Goal: Information Seeking & Learning: Compare options

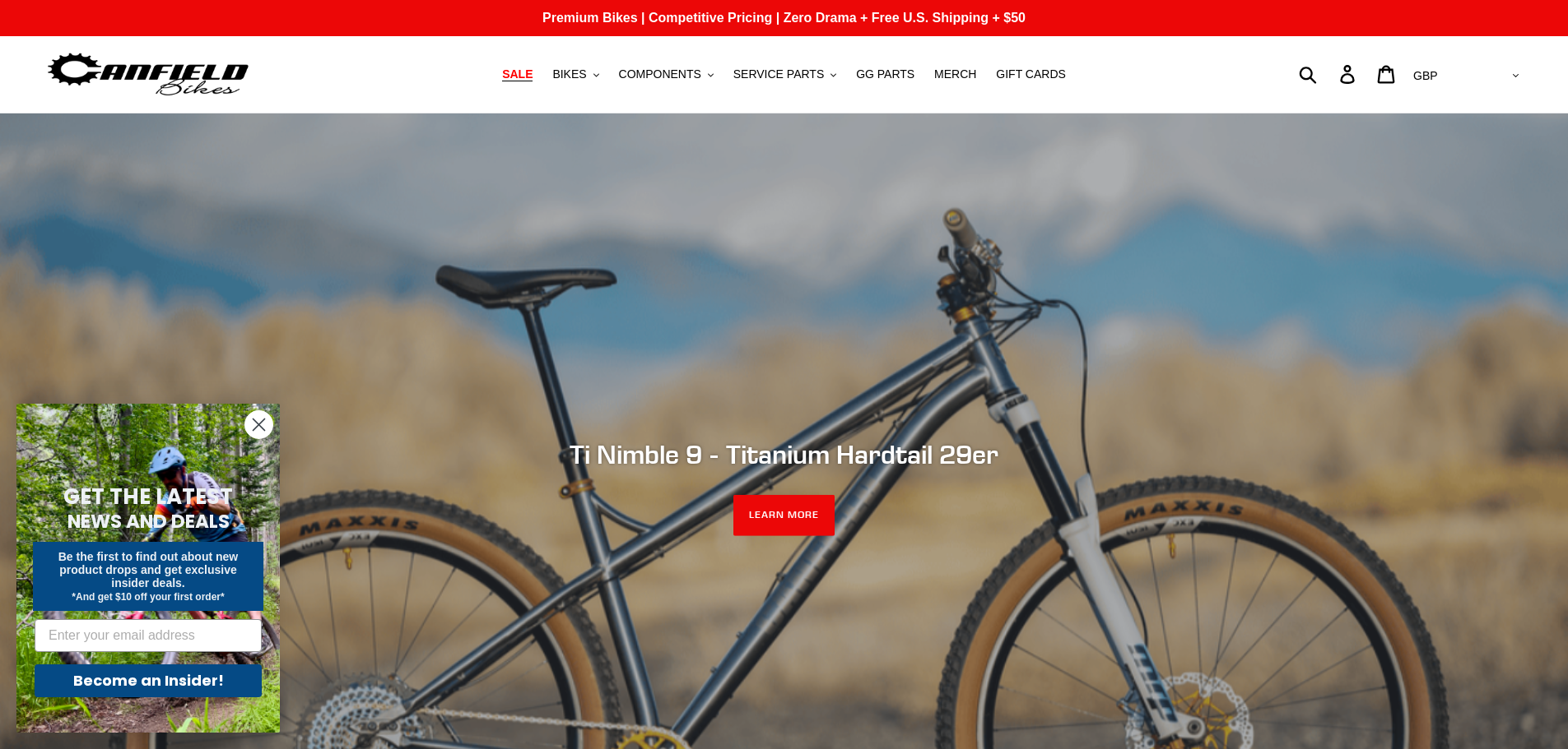
click at [532, 75] on span "SALE" at bounding box center [517, 75] width 30 height 14
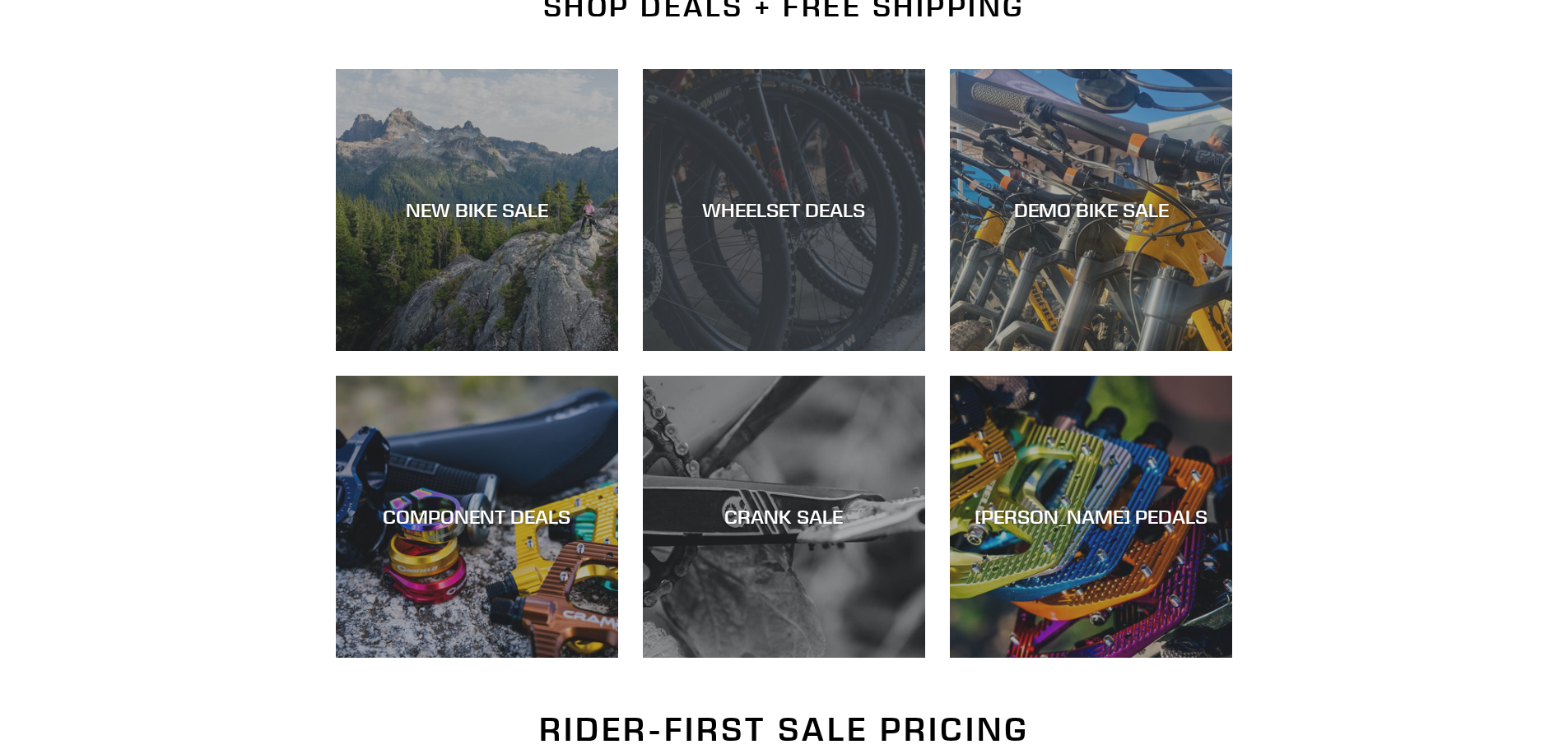
scroll to position [432, 0]
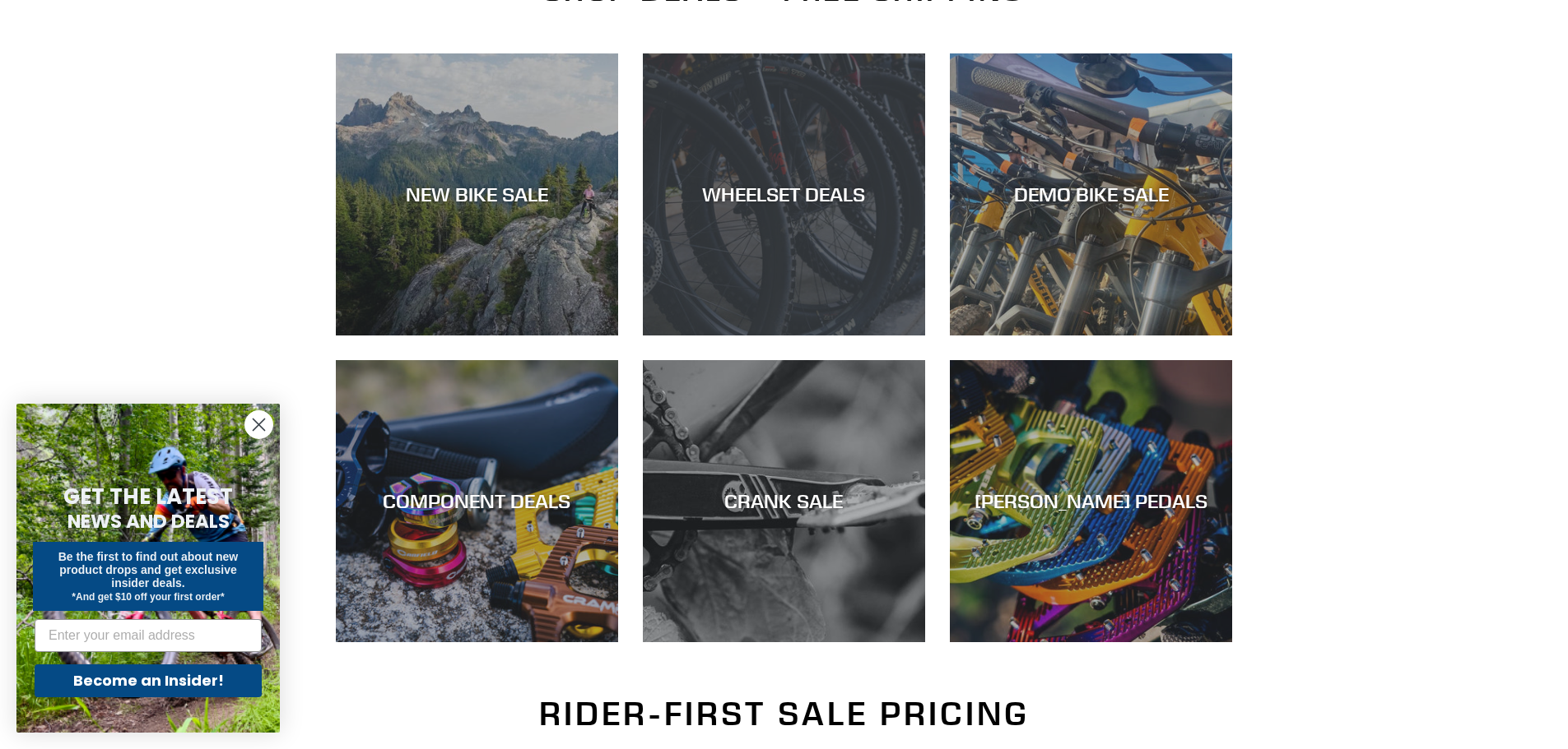
click at [793, 335] on div "WHEELSET DEALS" at bounding box center [784, 335] width 282 height 0
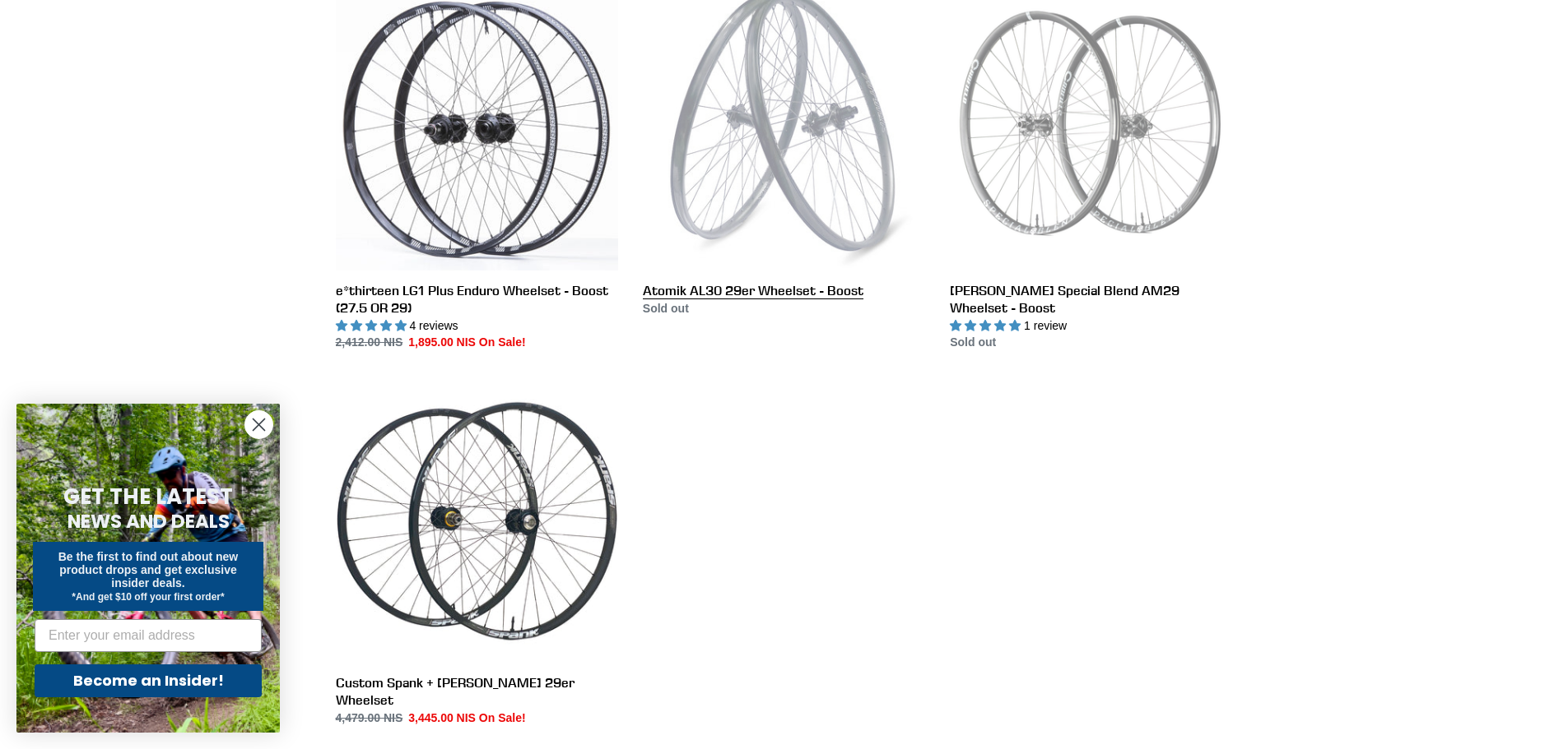
scroll to position [555, 0]
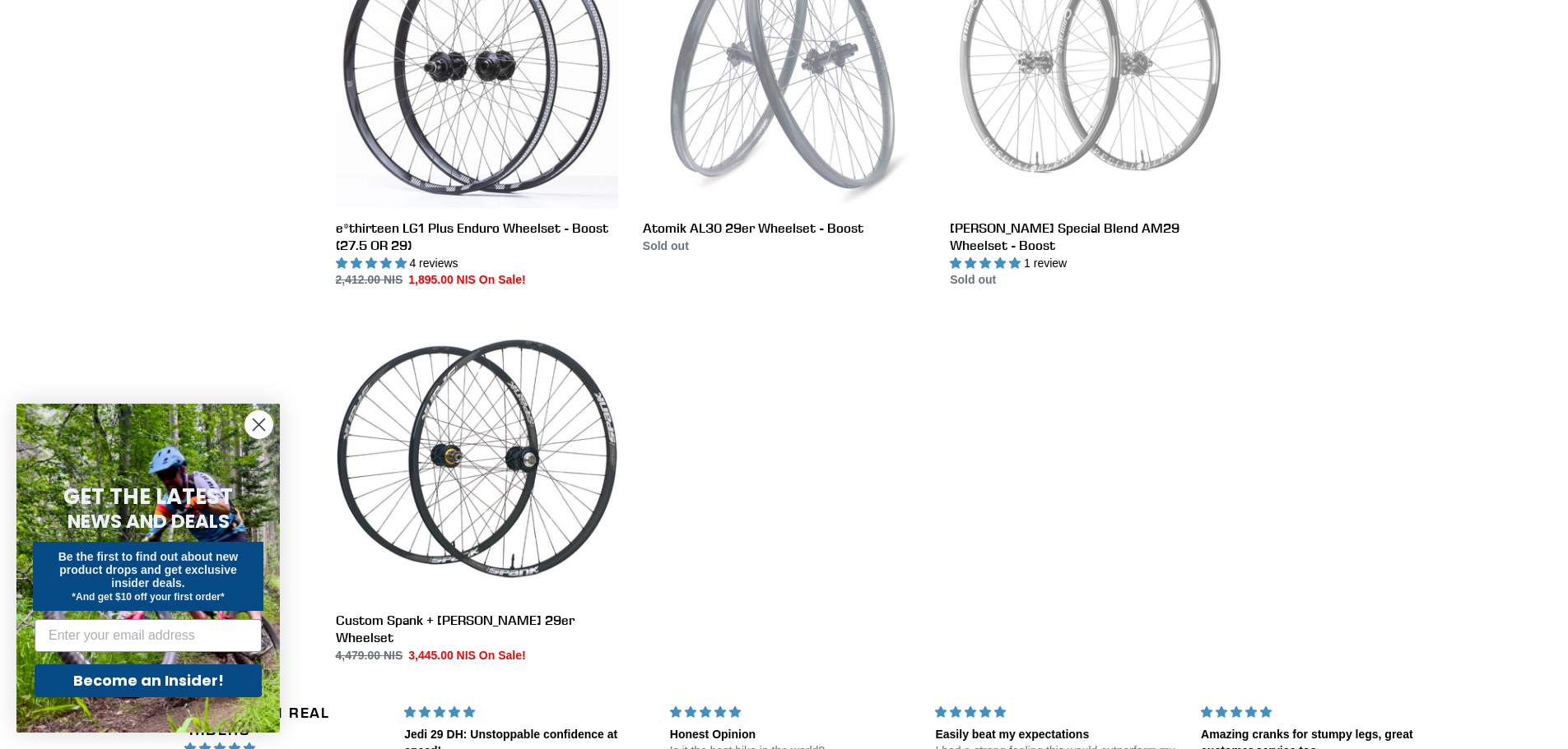
click at [258, 431] on circle "Close dialog" at bounding box center [259, 425] width 27 height 27
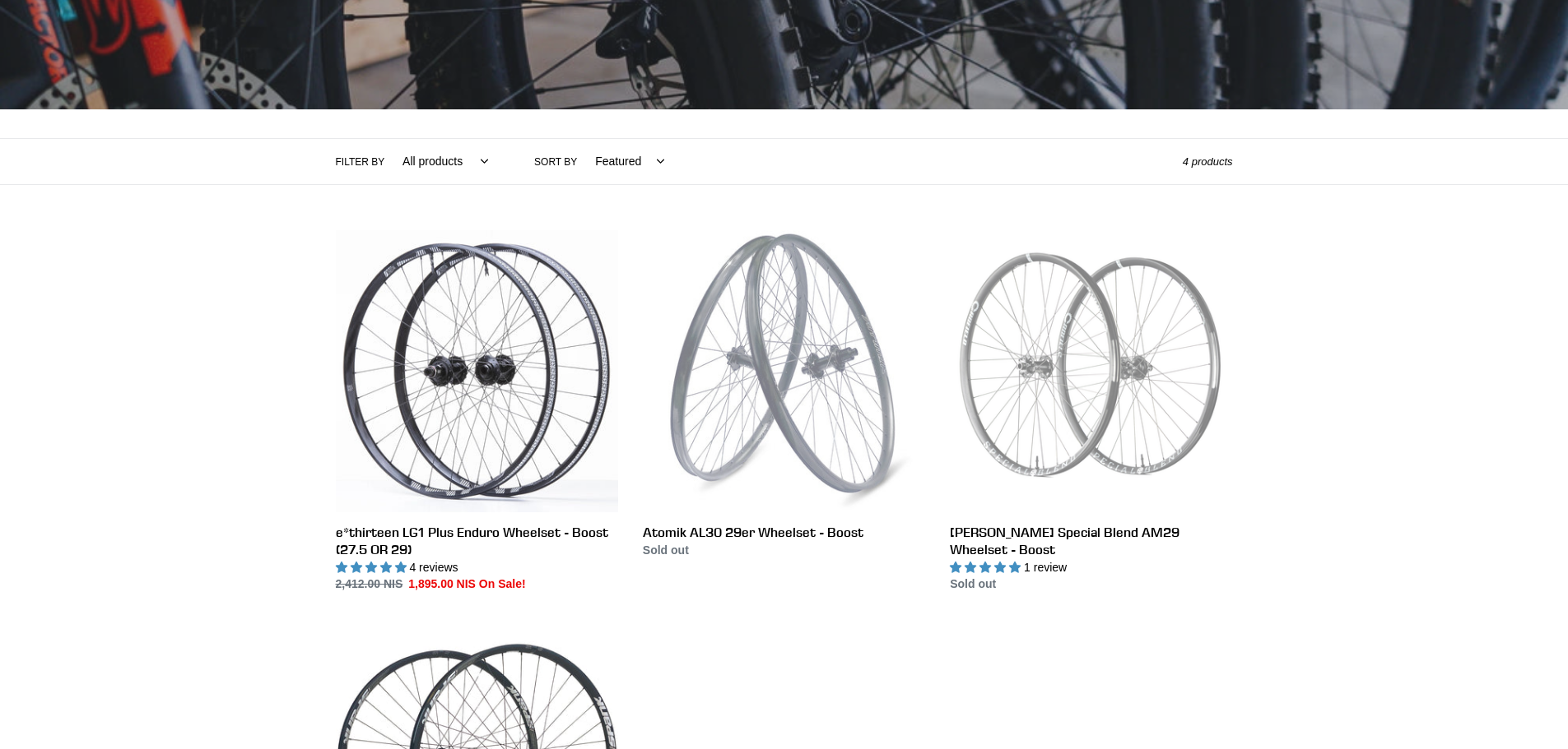
scroll to position [165, 0]
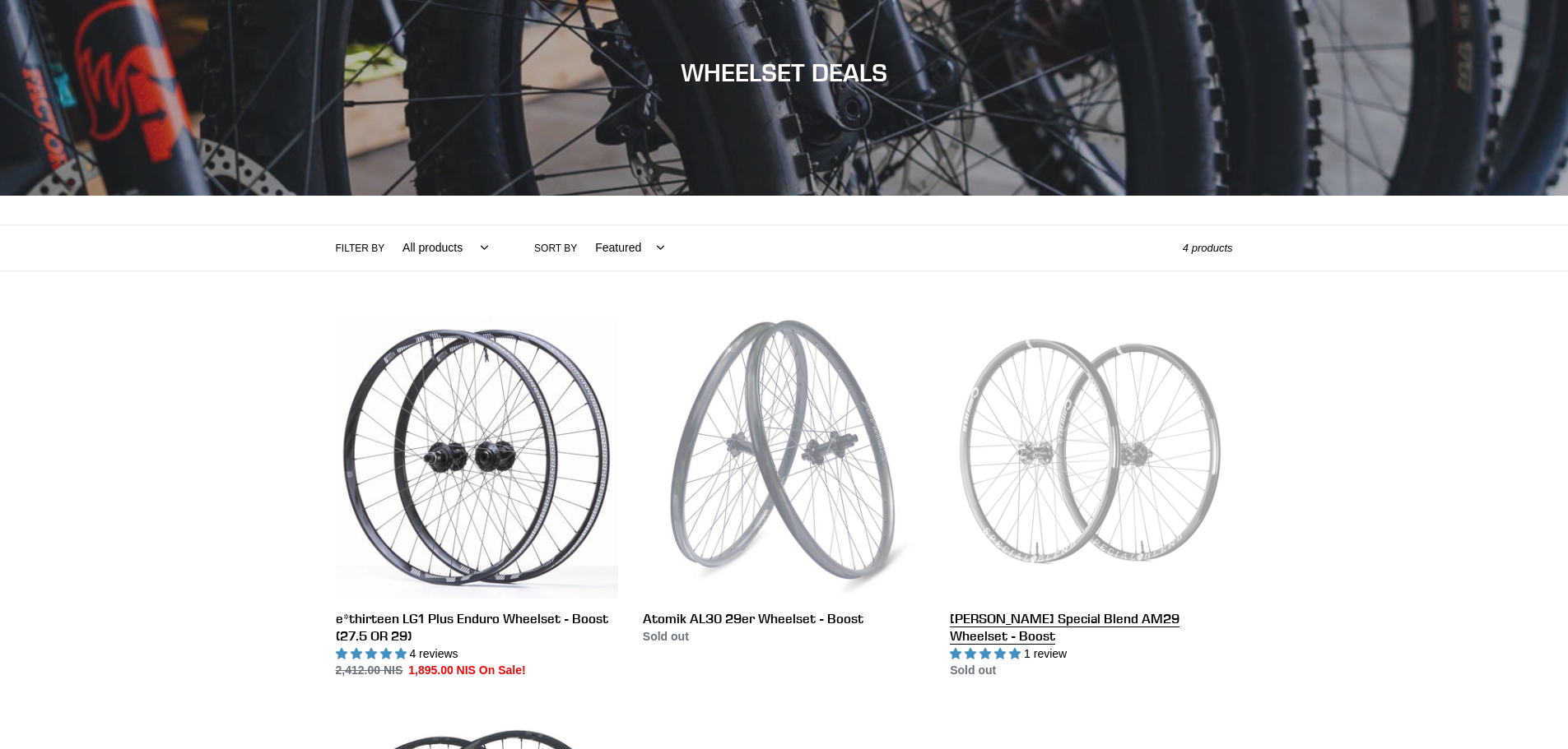
click at [1077, 434] on link "[PERSON_NAME] Special Blend AM29 Wheelset - Boost" at bounding box center [1090, 498] width 282 height 364
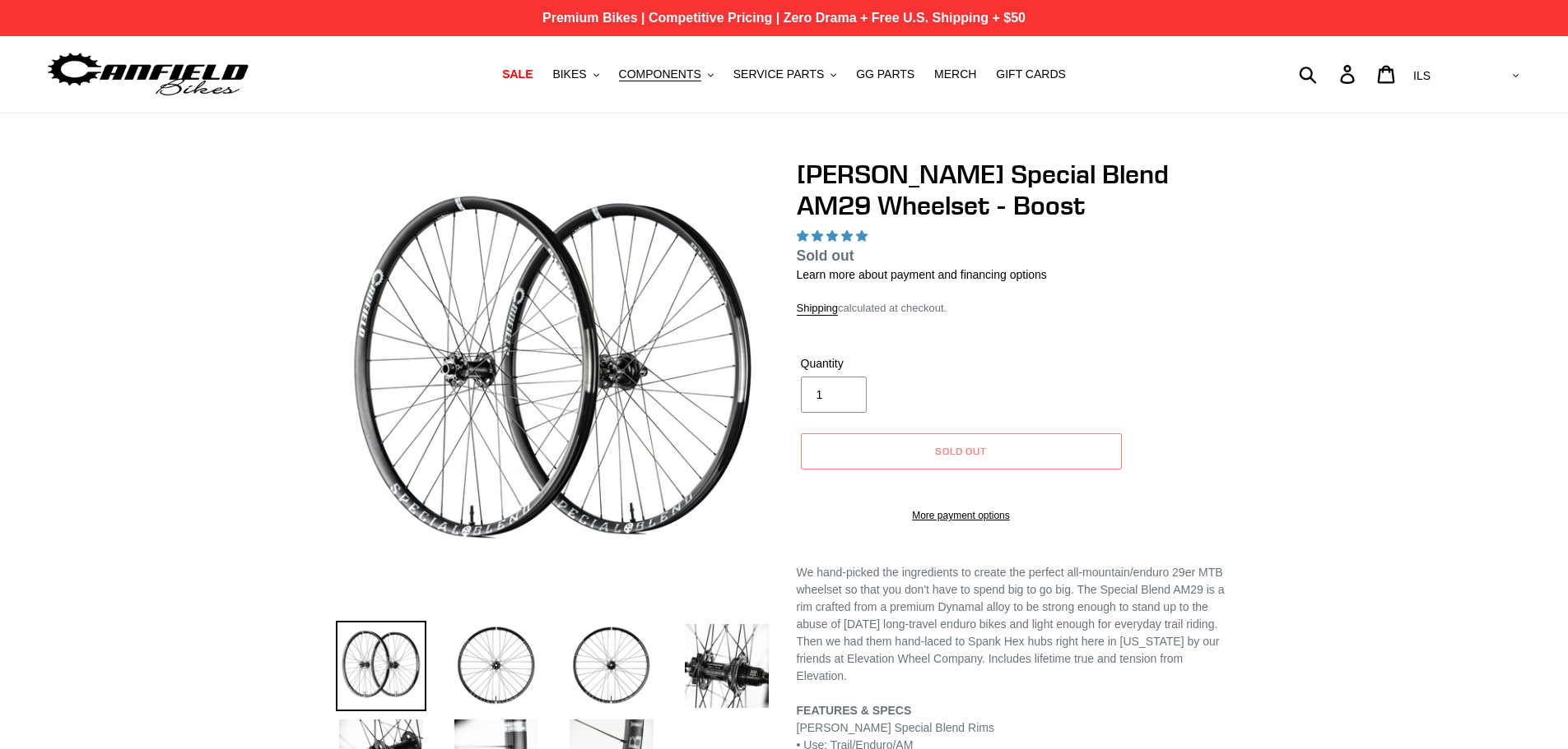
select select "highest-rating"
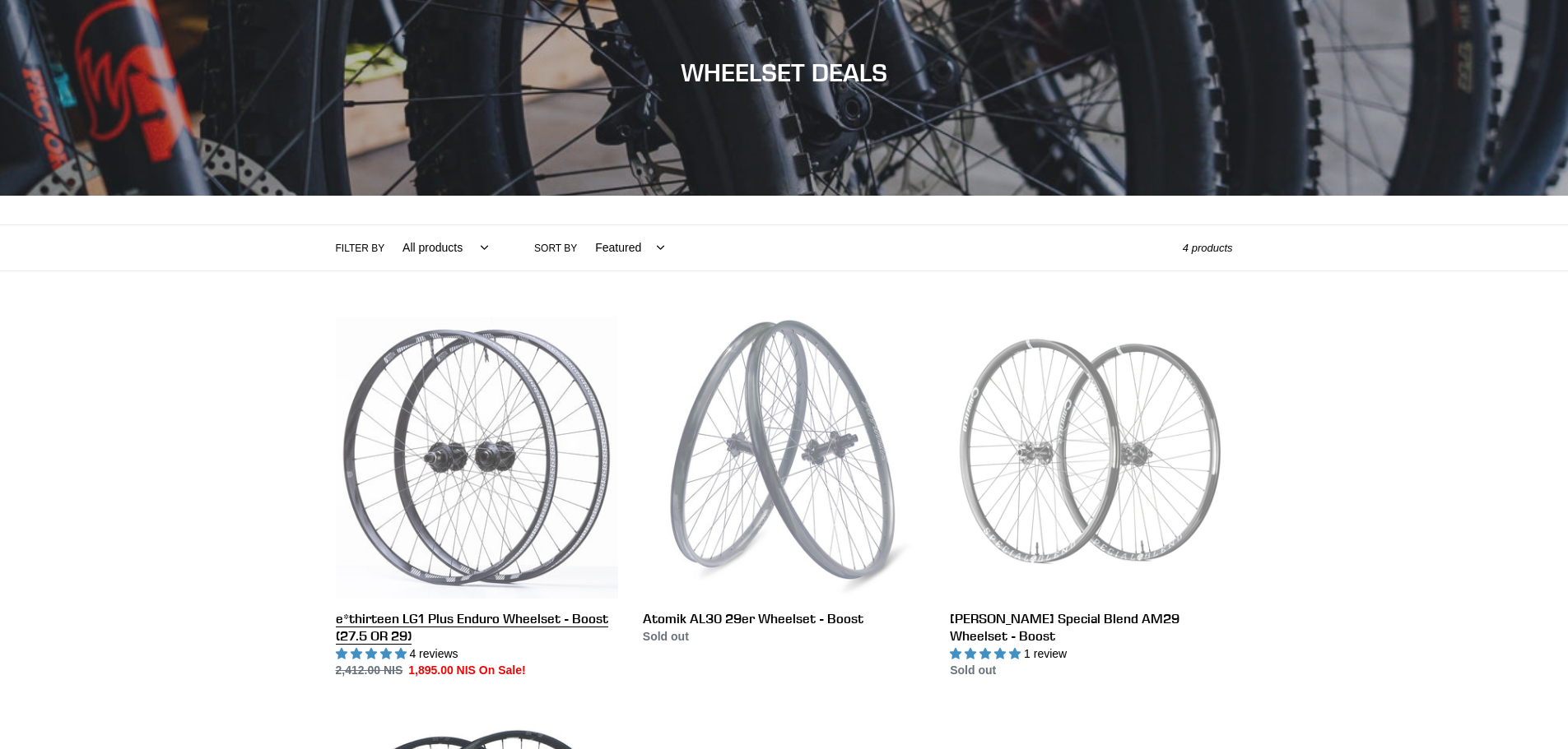
click at [509, 457] on link "e*thirteen LG1 Plus Enduro Wheelset - Boost (27.5 OR 29)" at bounding box center [477, 498] width 282 height 364
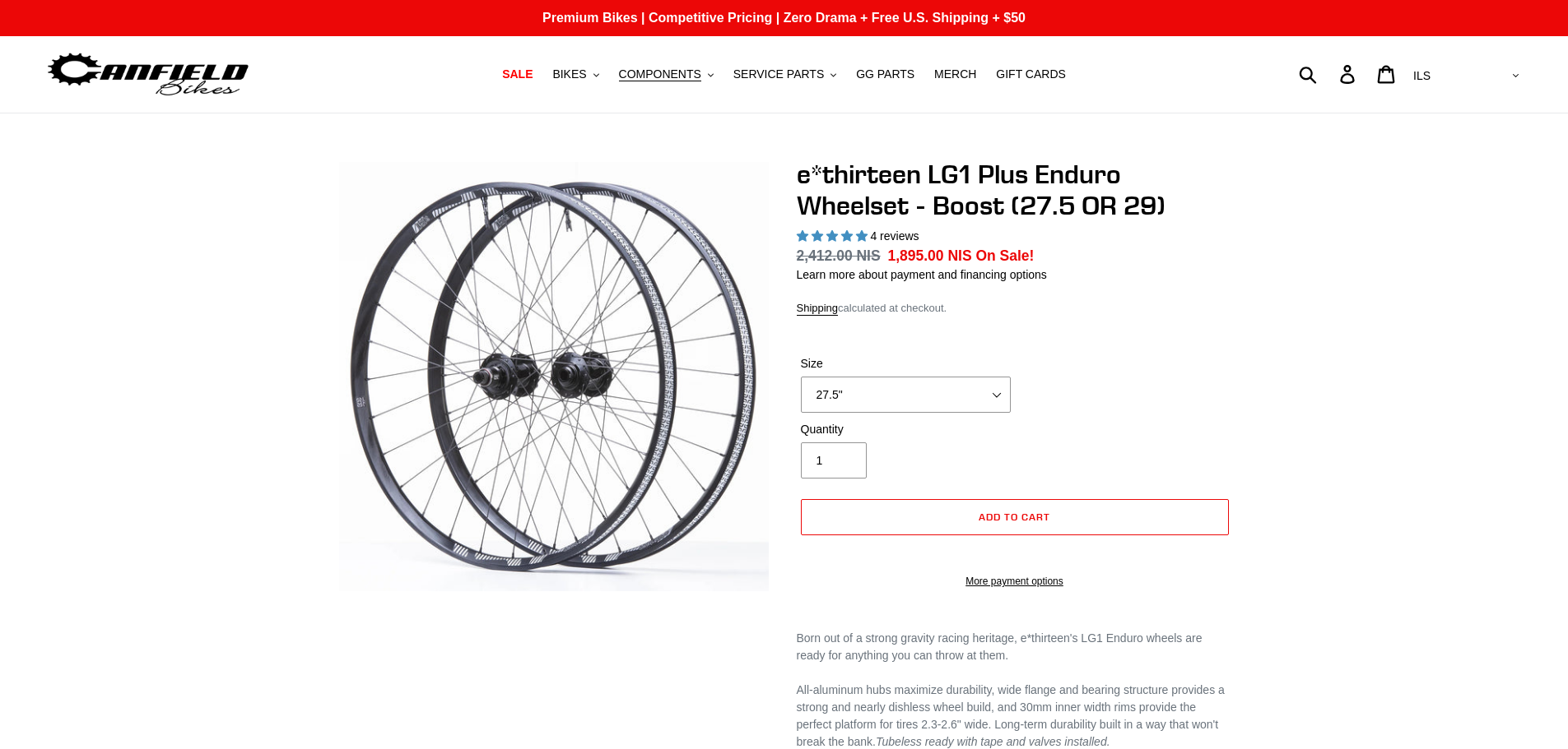
select select "highest-rating"
click at [1511, 79] on select "AED AFN ALL AMD ANG AUD AWG AZN [GEOGRAPHIC_DATA] BBD BDT BGN BIF BND [PERSON_N…" at bounding box center [1464, 75] width 116 height 30
select select "GBP"
click at [1474, 61] on select "AED AFN ALL AMD ANG AUD AWG AZN [GEOGRAPHIC_DATA] BBD BDT BGN BIF BND [PERSON_N…" at bounding box center [1464, 75] width 116 height 30
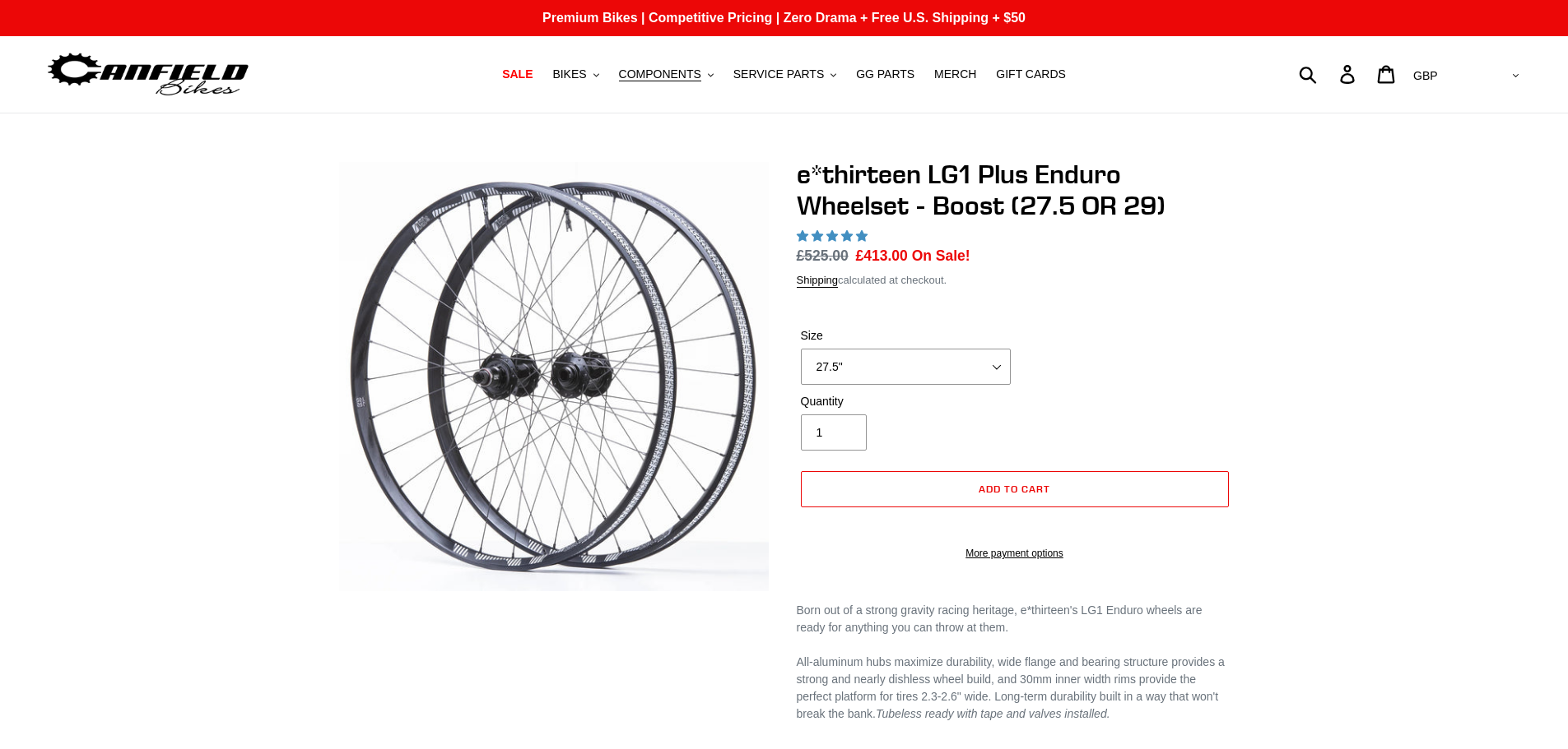
select select "highest-rating"
click at [943, 366] on select "27.5" 29"" at bounding box center [905, 367] width 210 height 36
drag, startPoint x: 943, startPoint y: 366, endPoint x: 934, endPoint y: 373, distance: 11.4
click at [943, 366] on select "27.5" 29"" at bounding box center [905, 367] width 210 height 36
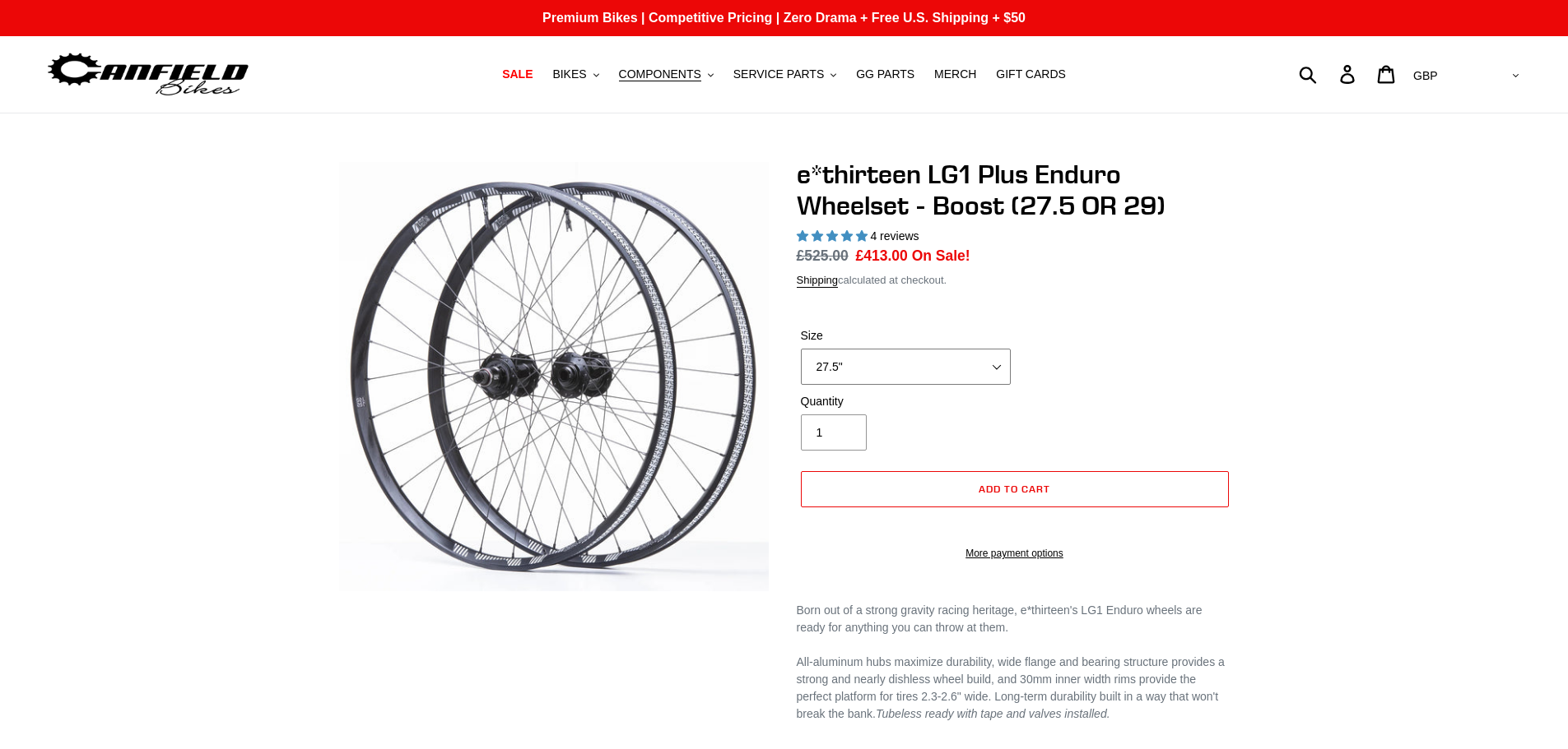
select select "29""
click at [800, 349] on select "27.5" 29"" at bounding box center [905, 367] width 210 height 36
click at [1150, 366] on div "Size 27.5" 29"" at bounding box center [1014, 360] width 436 height 66
click at [599, 75] on icon ".cls-1{fill:#231f20}" at bounding box center [596, 75] width 6 height 6
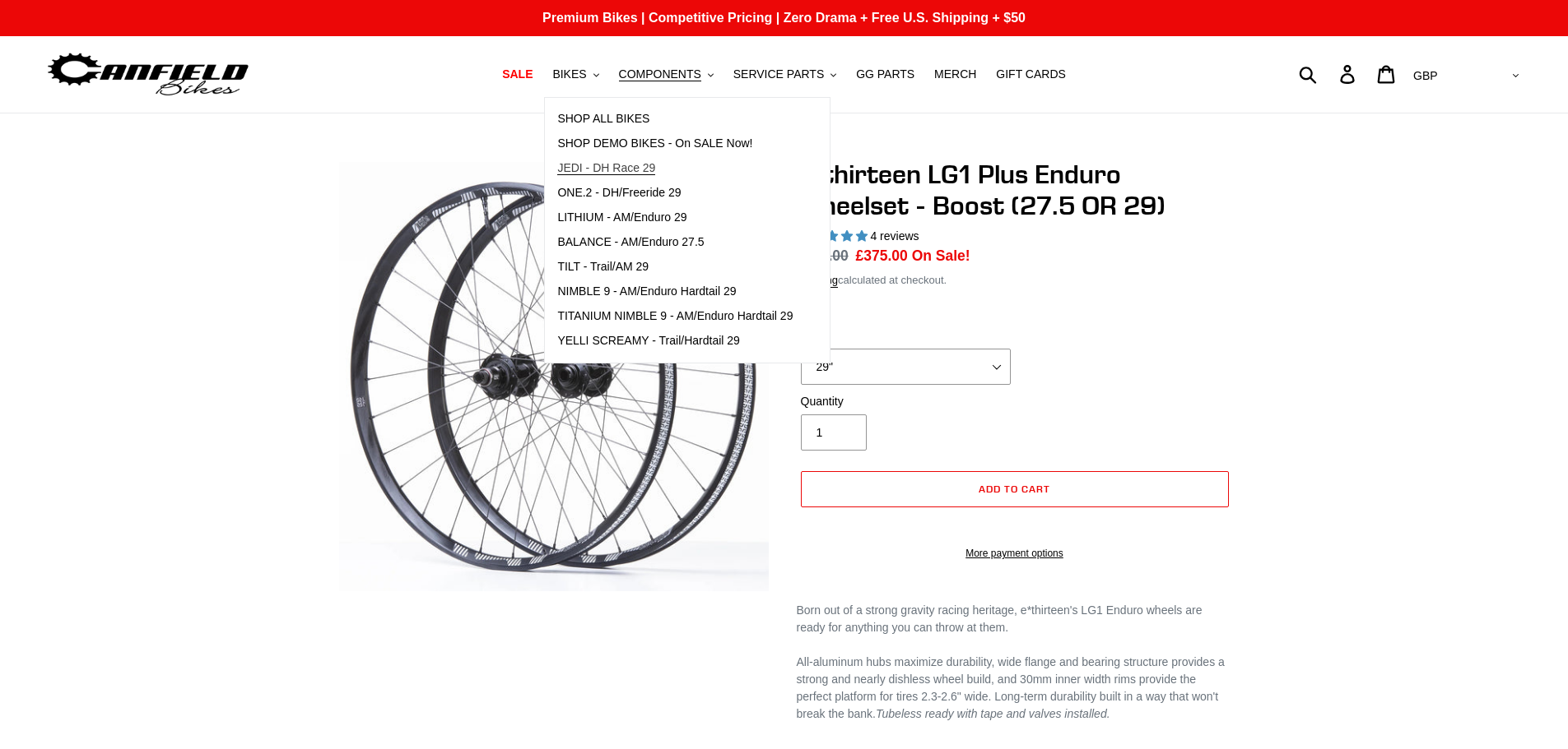
click at [642, 169] on span "JEDI - DH Race 29" at bounding box center [606, 168] width 98 height 14
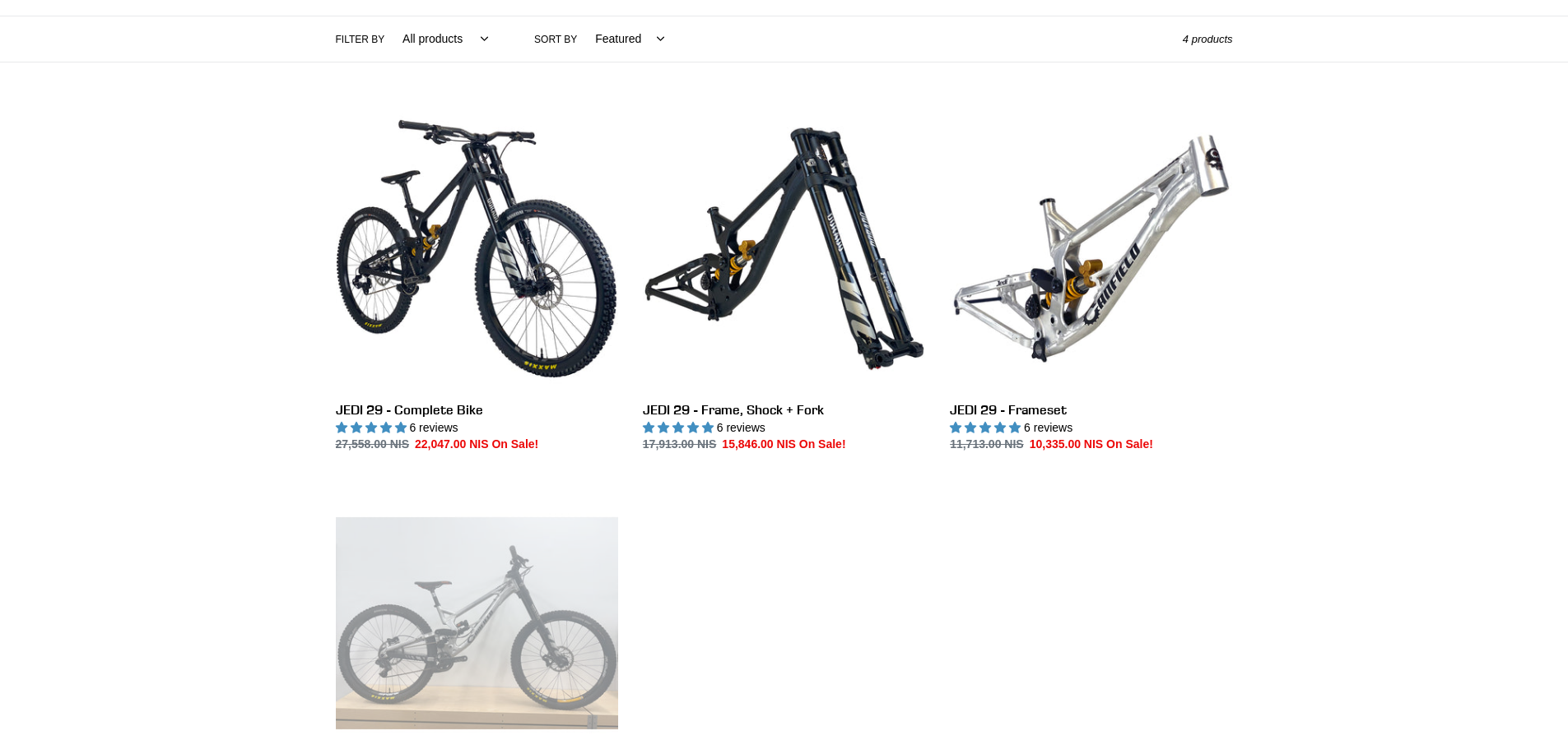
scroll to position [371, 0]
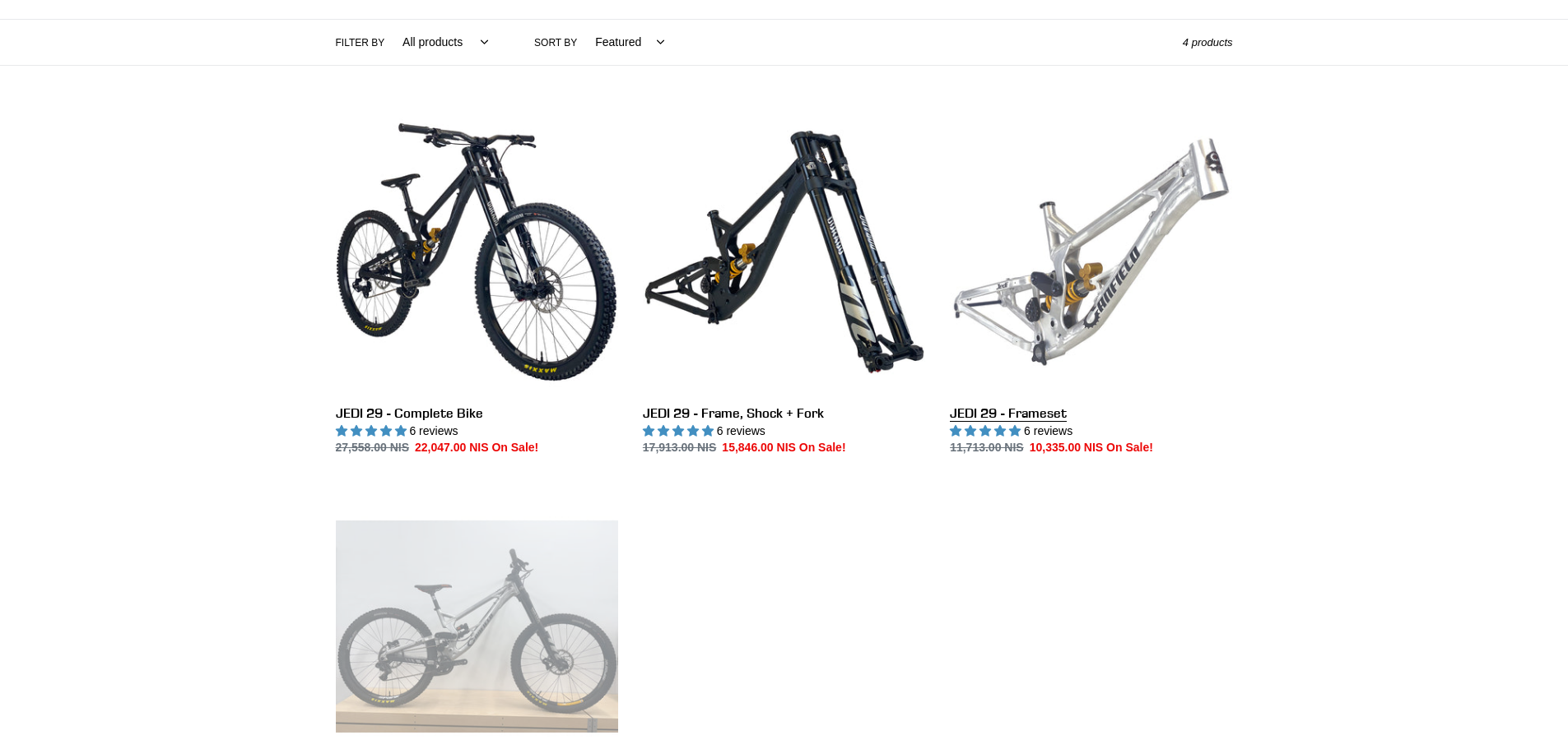
click at [1158, 235] on link "JEDI 29 - Frameset" at bounding box center [1090, 283] width 282 height 346
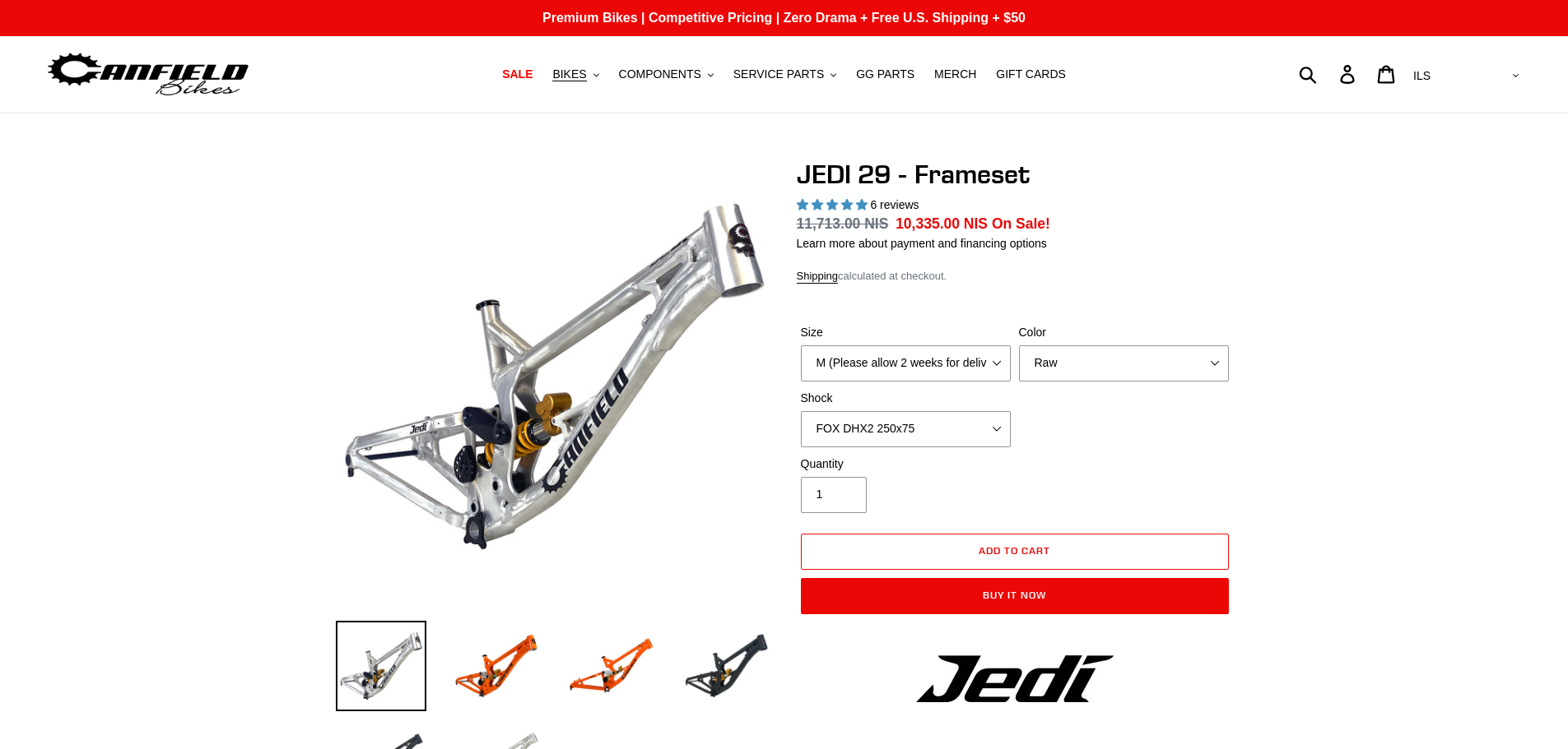
select select "highest-rating"
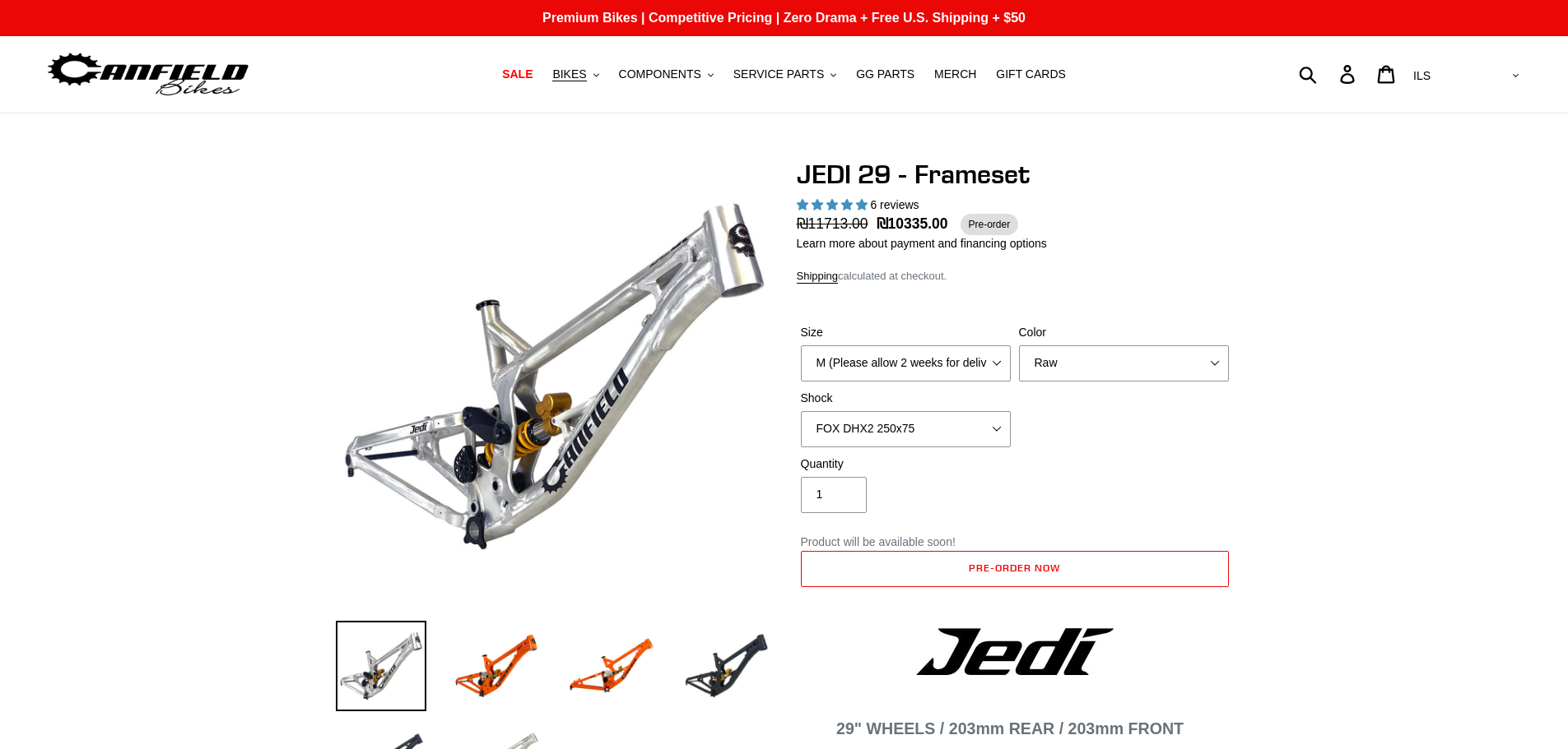
click at [1518, 77] on select "AED AFN ALL AMD ANG AUD AWG AZN [GEOGRAPHIC_DATA] BBD BDT BGN BIF BND [PERSON_N…" at bounding box center [1464, 75] width 116 height 30
select select "GBP"
click at [1474, 61] on select "AED AFN ALL AMD ANG AUD AWG AZN BAM BBD BDT BGN BIF BND BOB BSD BWP BZD CAD CDF…" at bounding box center [1464, 75] width 116 height 30
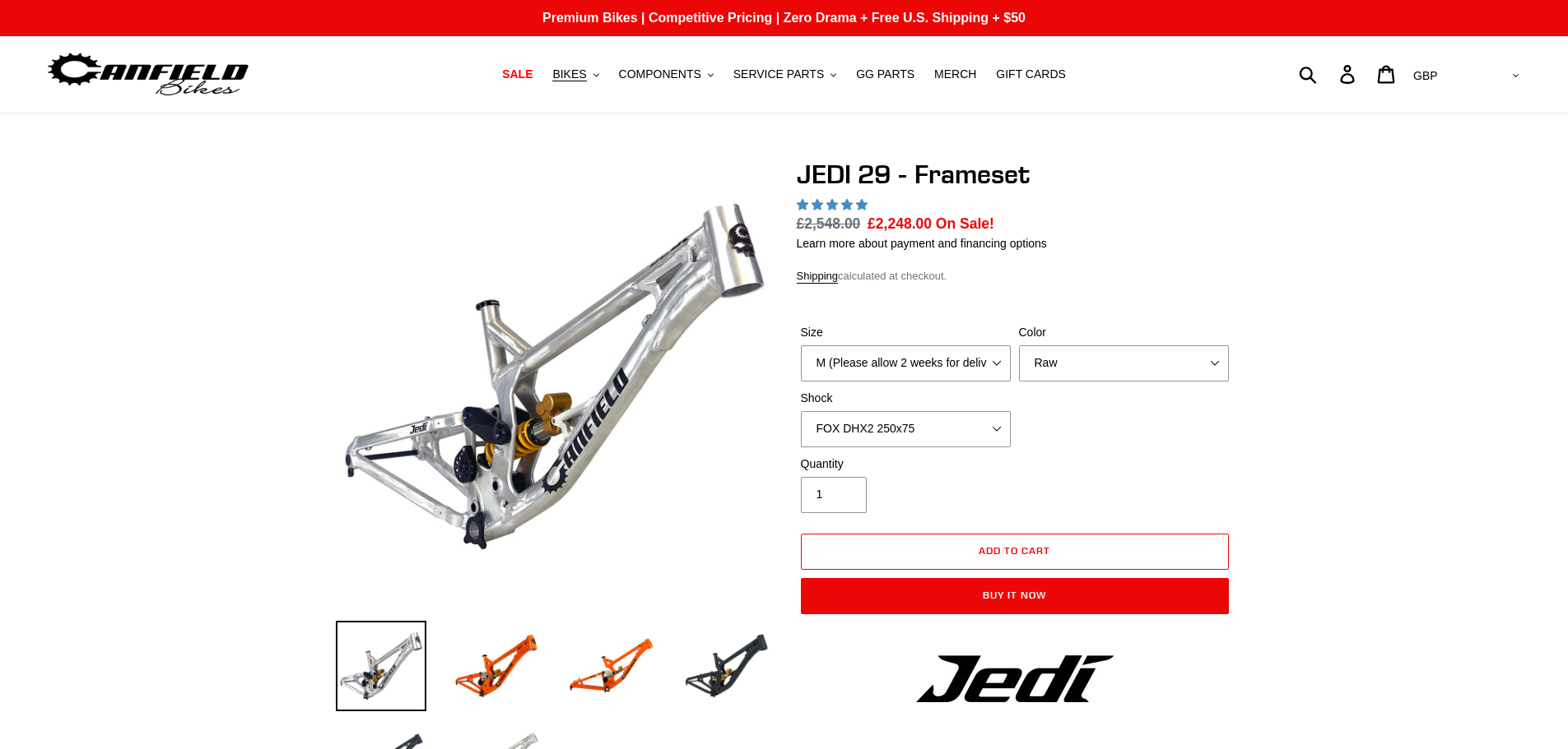
select select "highest-rating"
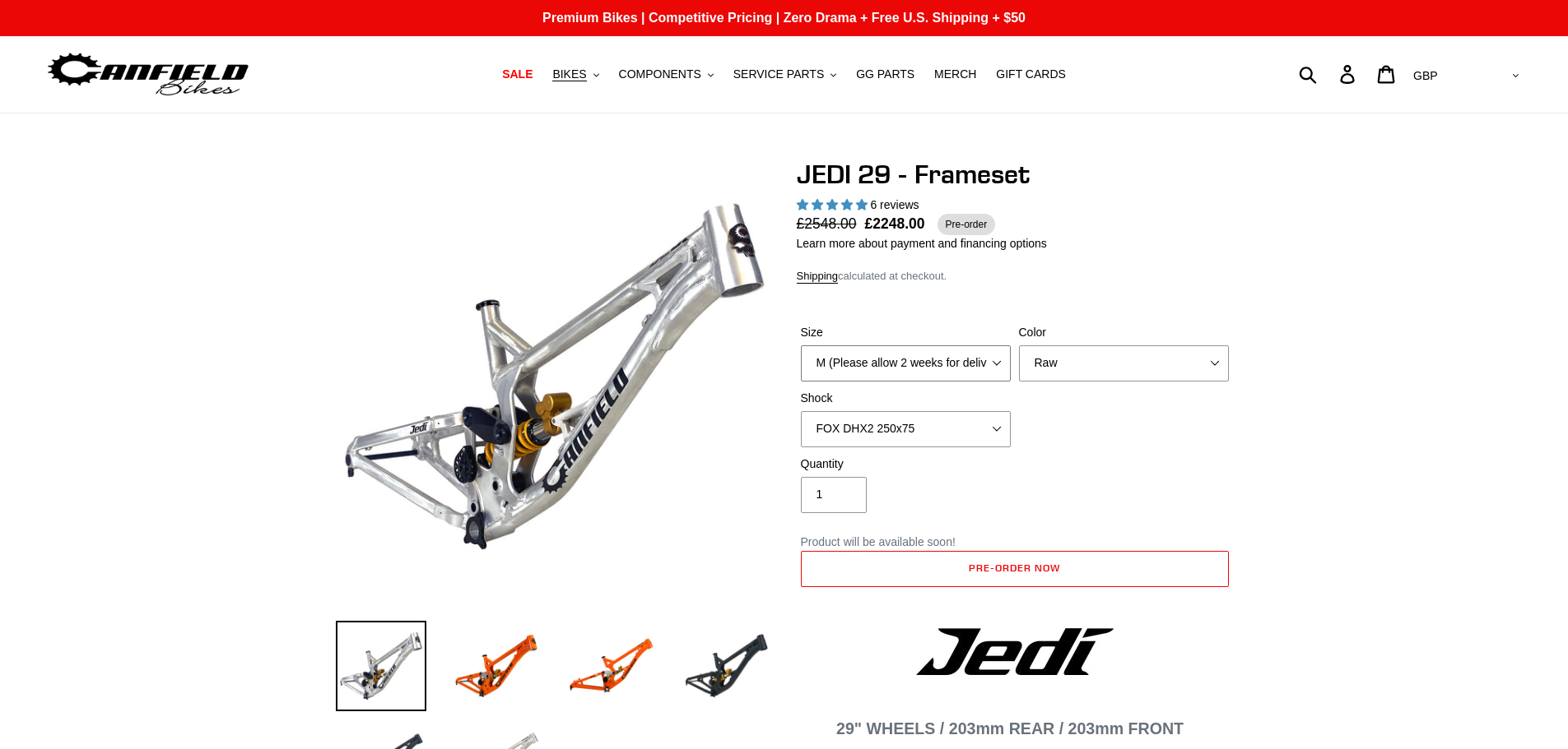
click at [995, 363] on select "M (Please allow 2 weeks for delivery) L (Please allow 2 weeks for delivery) XL" at bounding box center [905, 363] width 210 height 36
select select "L (Please allow 2 weeks for delivery)"
click at [800, 345] on select "M (Please allow 2 weeks for delivery) L (Please allow 2 weeks for delivery) XL" at bounding box center [905, 363] width 210 height 36
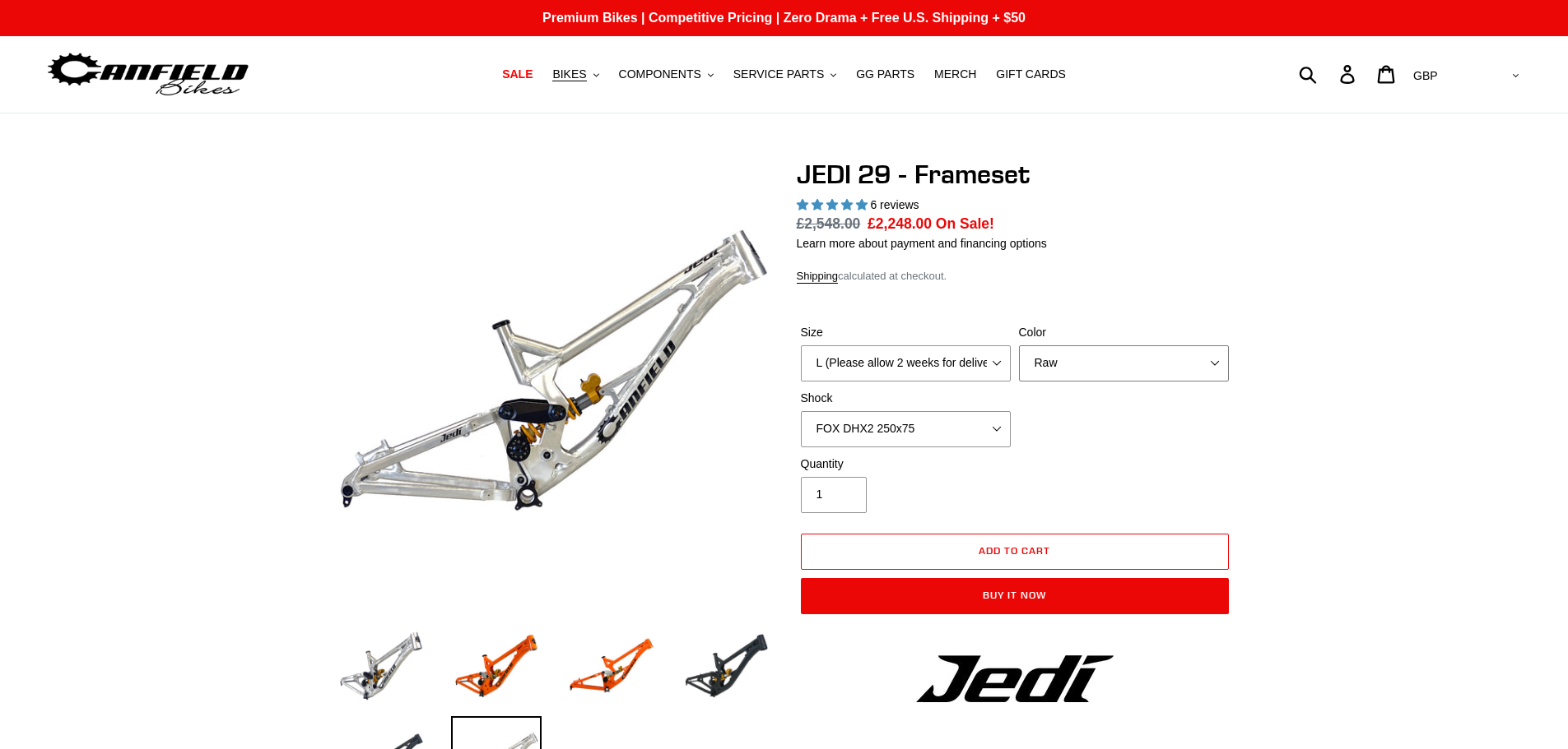
click at [1098, 365] on select "Orange Raw Stealth Black" at bounding box center [1124, 363] width 210 height 36
click at [1019, 345] on select "Orange Raw Stealth Black" at bounding box center [1124, 363] width 210 height 36
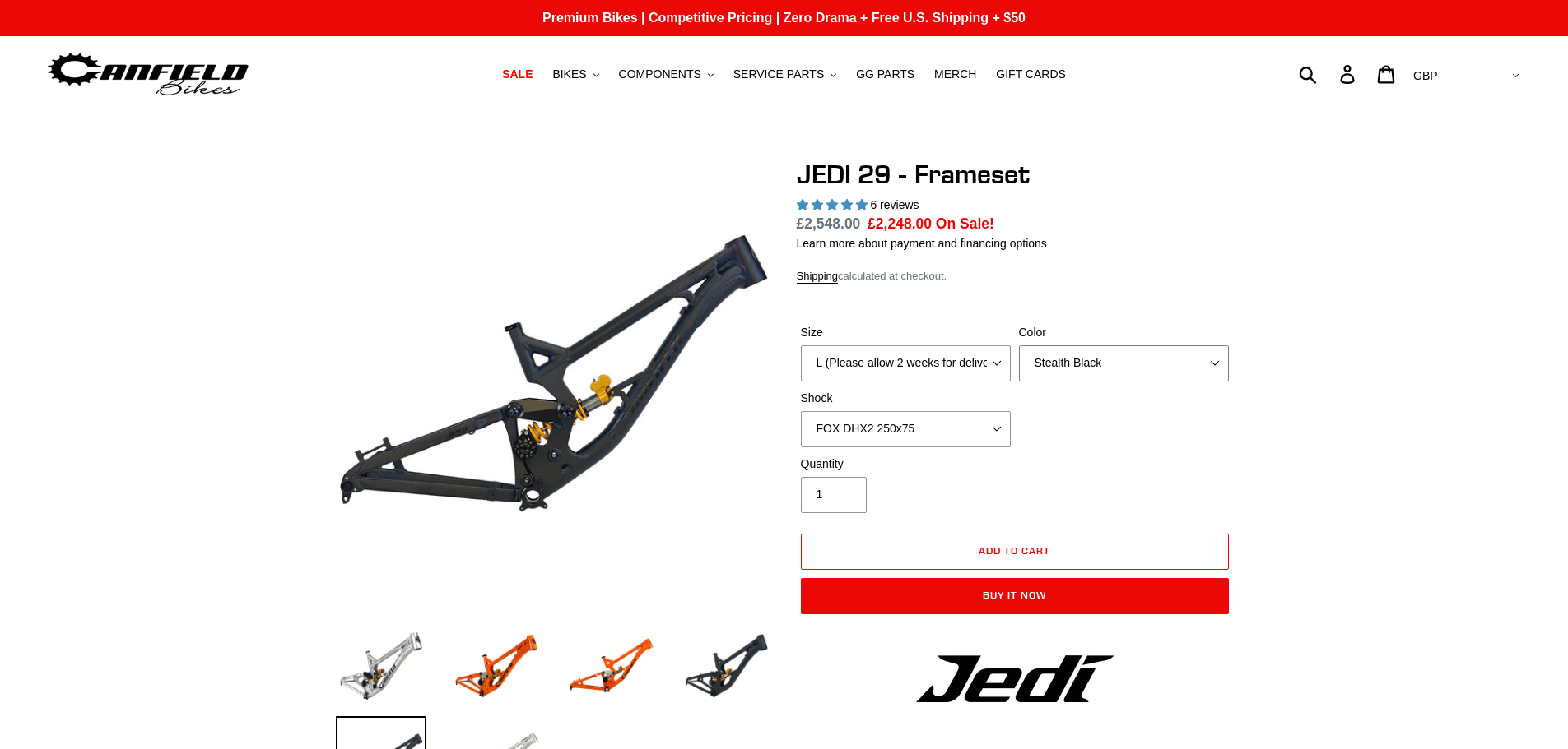
click at [1115, 360] on select "Orange Raw Stealth Black" at bounding box center [1124, 363] width 210 height 36
select select "Orange"
click at [1019, 345] on select "Orange Raw Stealth Black" at bounding box center [1124, 363] width 210 height 36
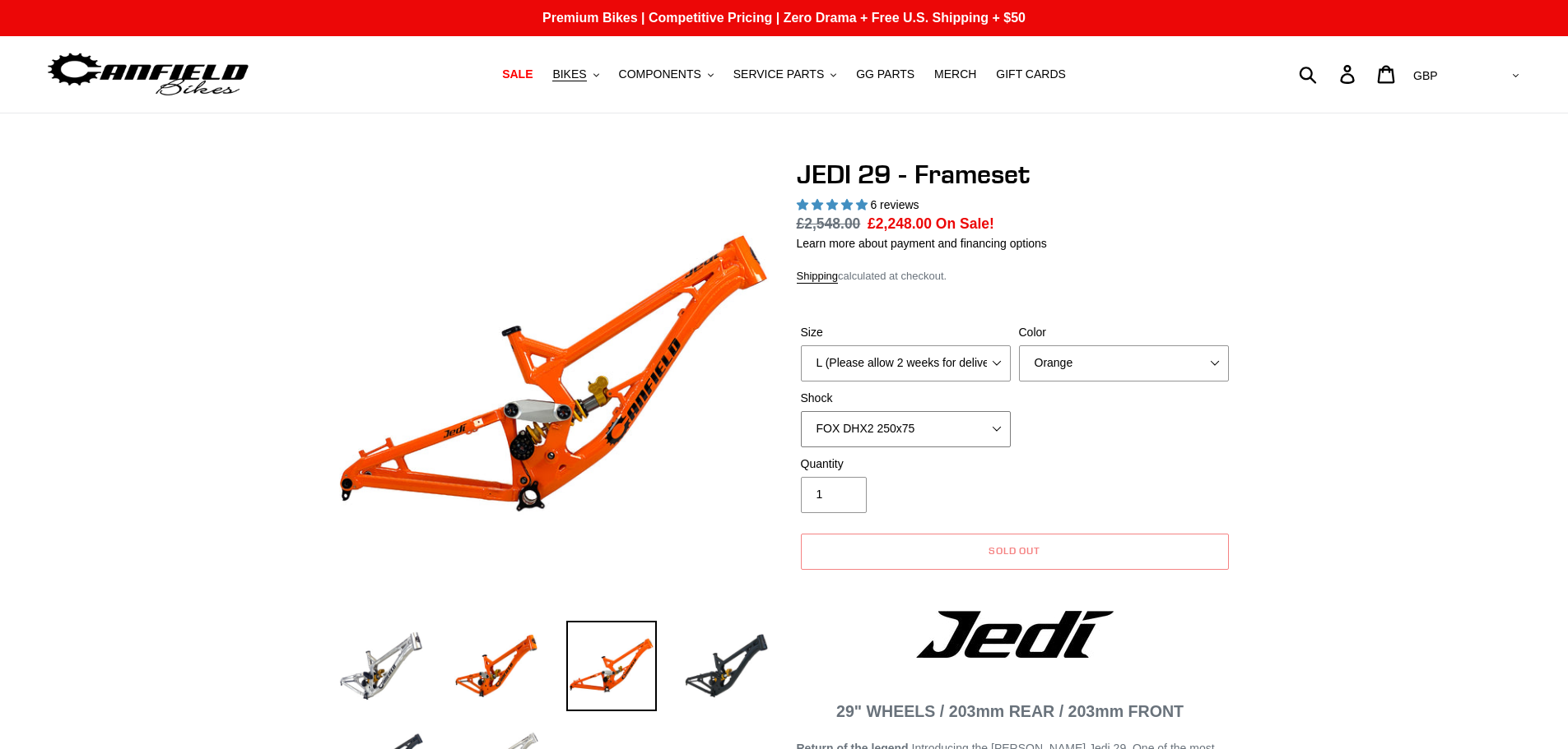
click at [898, 424] on select "No Shock FOX DHX2 250x75 RockShox Vivid Ultimate DH 250x75 EXT e-Storia LOX V3" at bounding box center [905, 429] width 210 height 36
click at [800, 412] on select "No Shock FOX DHX2 250x75 RockShox Vivid Ultimate DH 250x75 EXT e-Storia LOX V3" at bounding box center [905, 429] width 210 height 36
drag, startPoint x: 892, startPoint y: 433, endPoint x: 888, endPoint y: 442, distance: 9.8
click at [892, 433] on select "No Shock FOX DHX2 250x75 RockShox Vivid Ultimate DH 250x75 EXT e-Storia LOX V3" at bounding box center [905, 429] width 210 height 36
click at [800, 412] on select "No Shock FOX DHX2 250x75 RockShox Vivid Ultimate DH 250x75 EXT e-Storia LOX V3" at bounding box center [905, 429] width 210 height 36
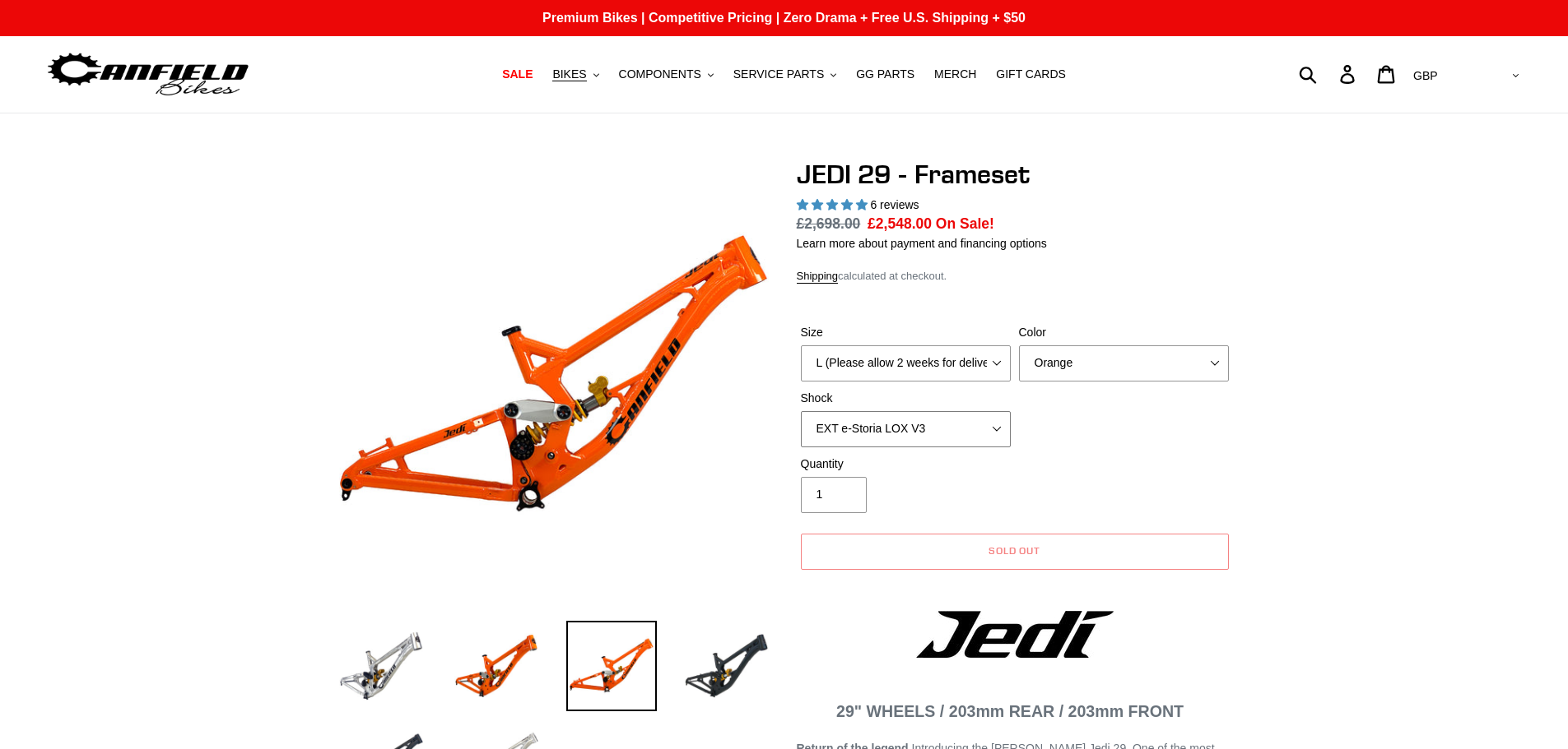
click at [892, 419] on select "No Shock FOX DHX2 250x75 RockShox Vivid Ultimate DH 250x75 EXT e-Storia LOX V3" at bounding box center [905, 429] width 210 height 36
select select "FOX DHX2 250x75"
click at [800, 412] on select "No Shock FOX DHX2 250x75 RockShox Vivid Ultimate DH 250x75 EXT e-Storia LOX V3" at bounding box center [905, 429] width 210 height 36
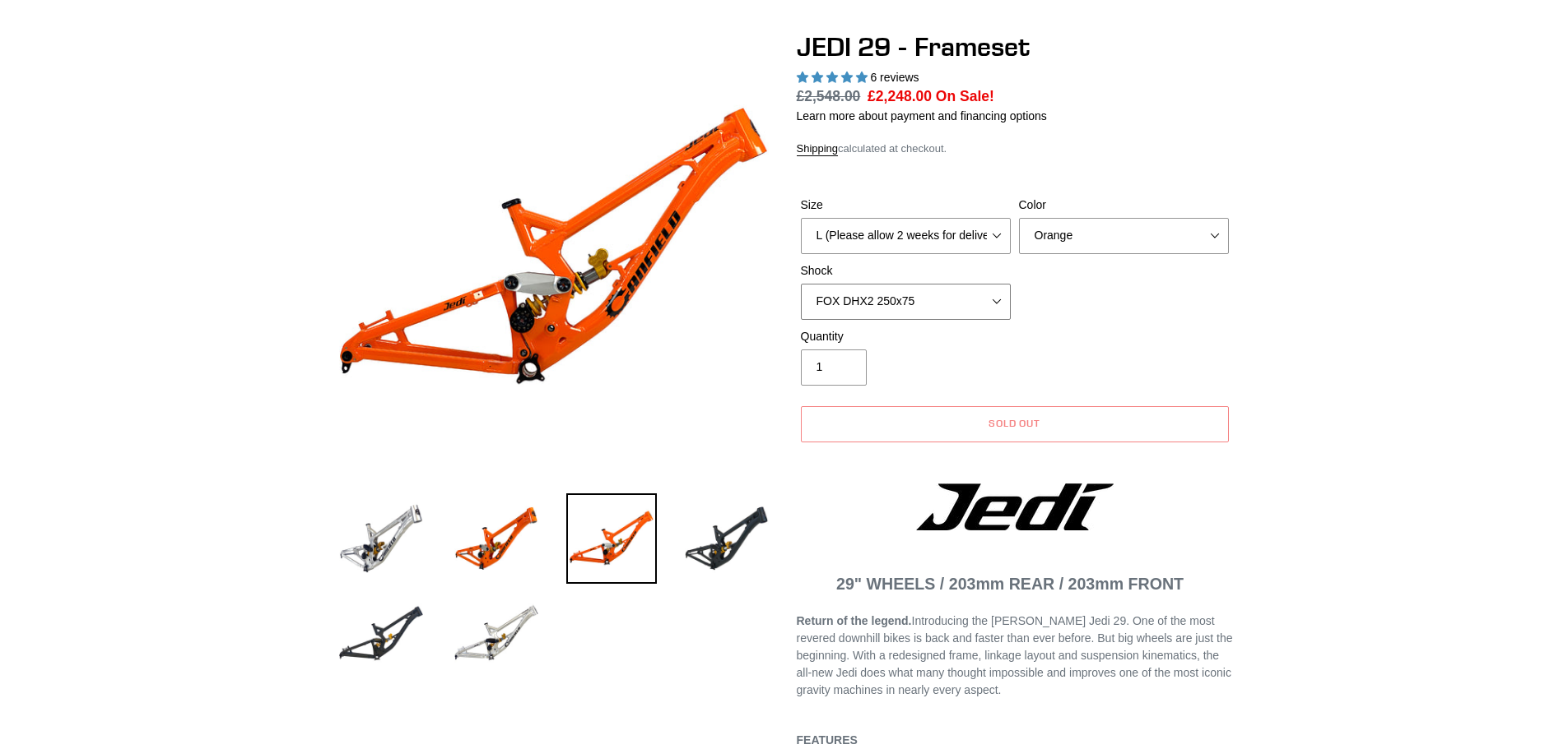
scroll to position [226, 0]
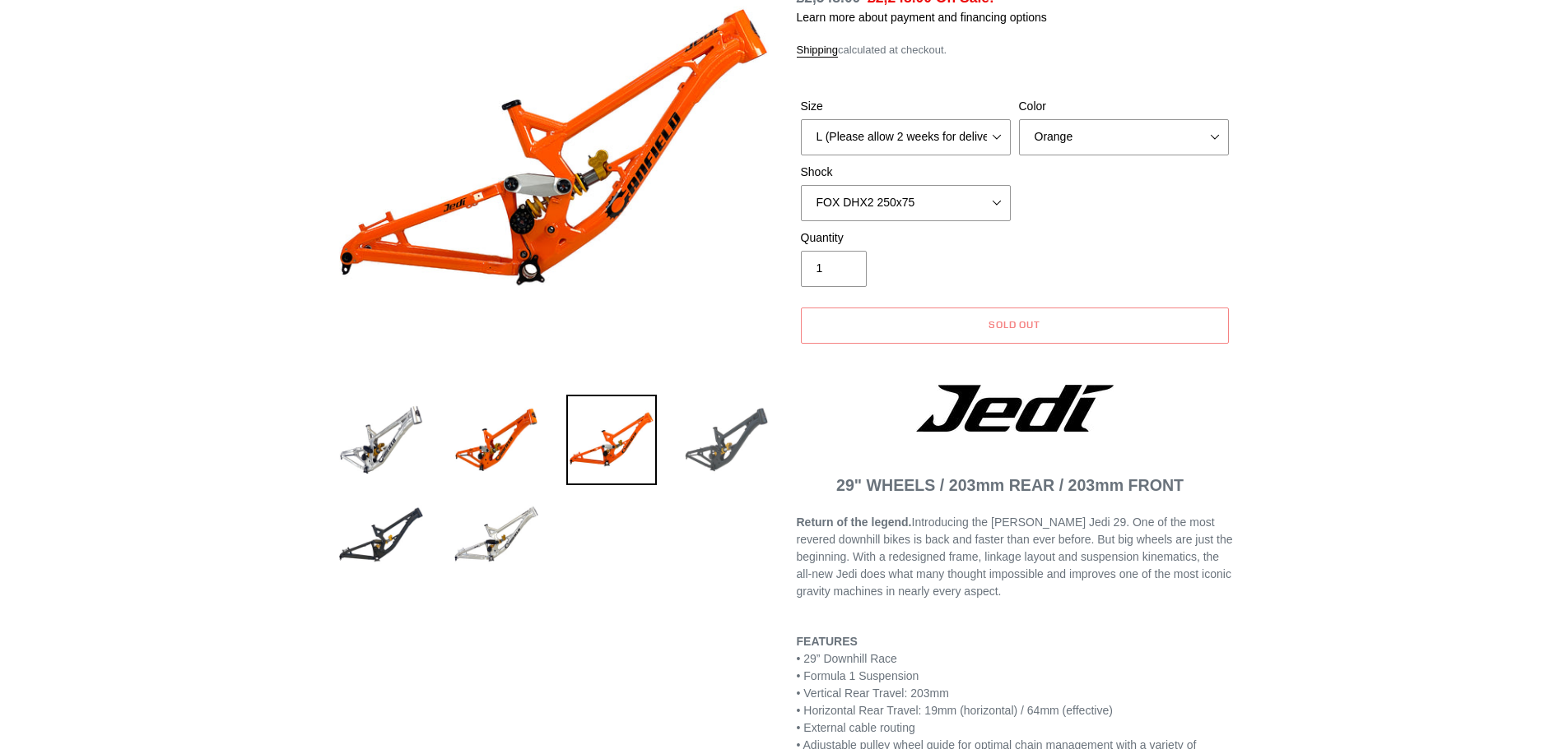
click at [734, 458] on img at bounding box center [727, 440] width 90 height 90
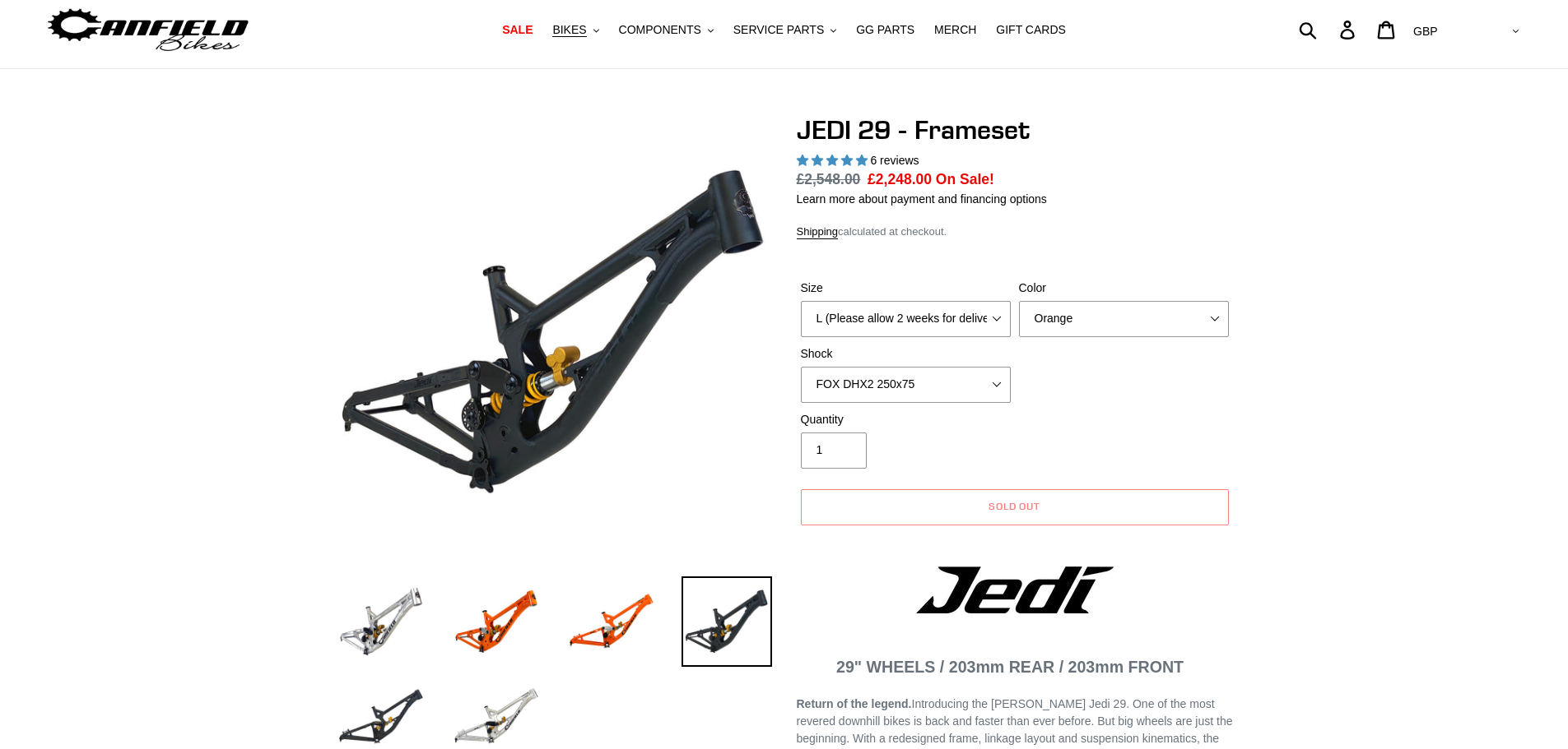
scroll to position [0, 0]
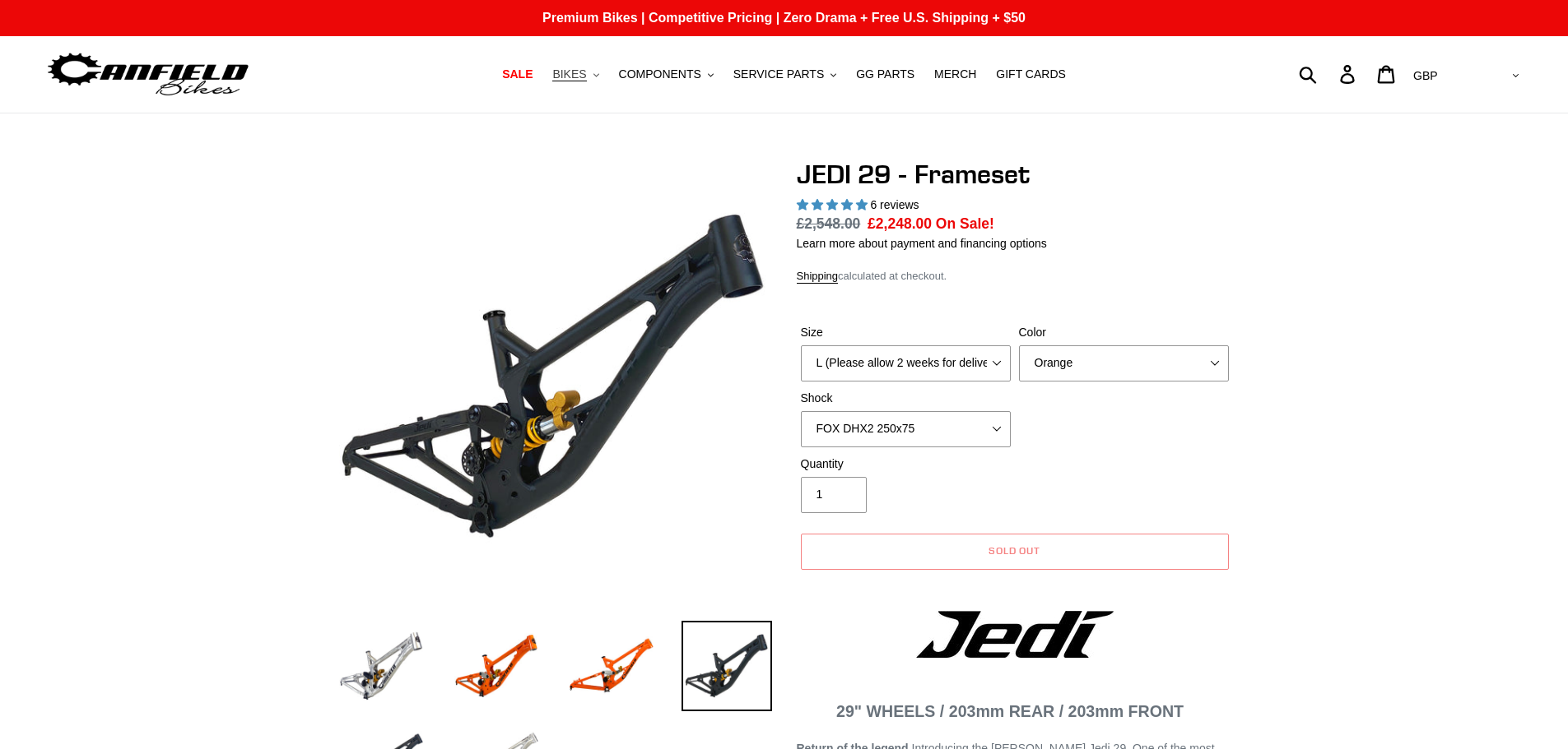
click at [606, 72] on button "BIKES .cls-1{fill:#231f20}" at bounding box center [576, 75] width 63 height 23
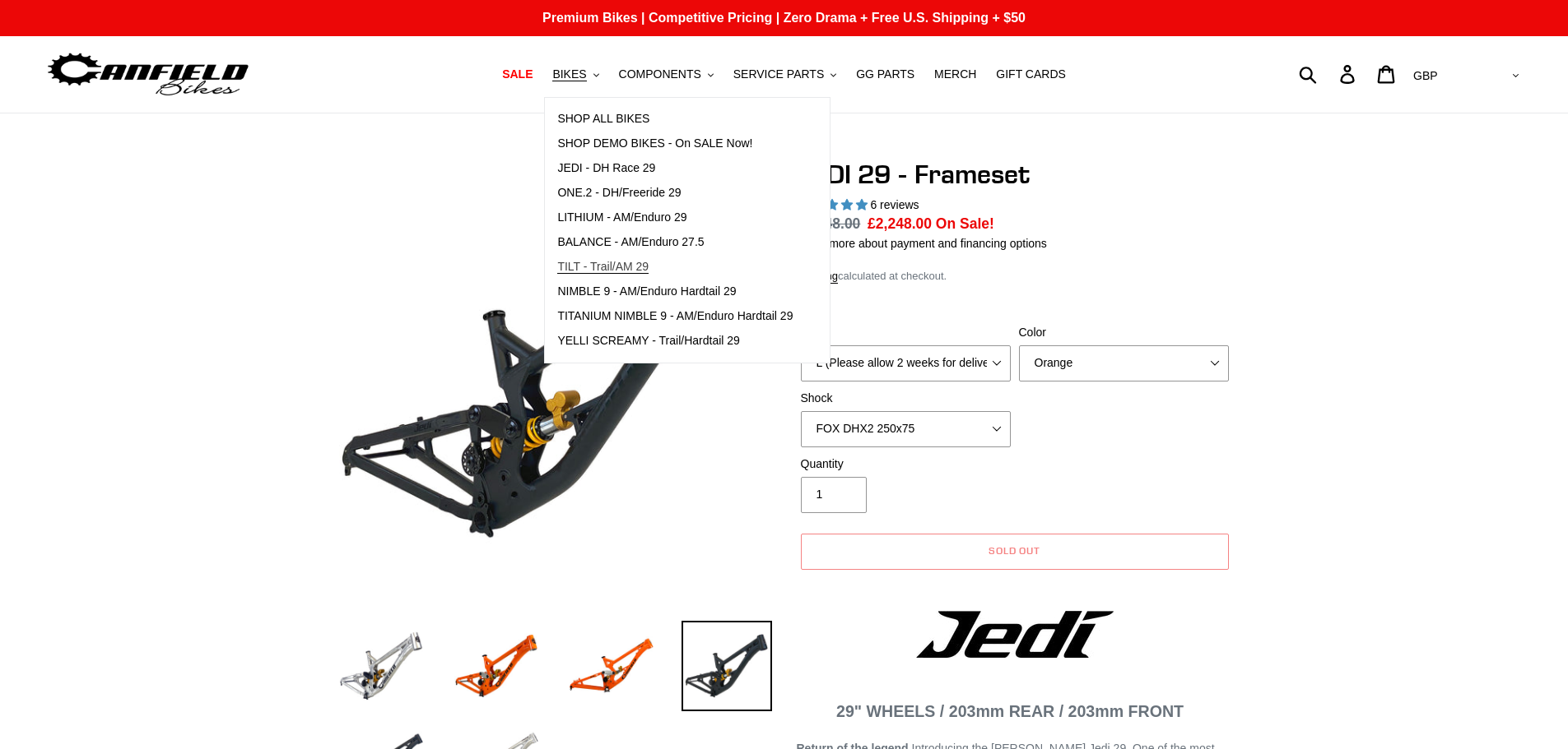
click at [624, 269] on span "TILT - Trail/AM 29" at bounding box center [602, 267] width 91 height 14
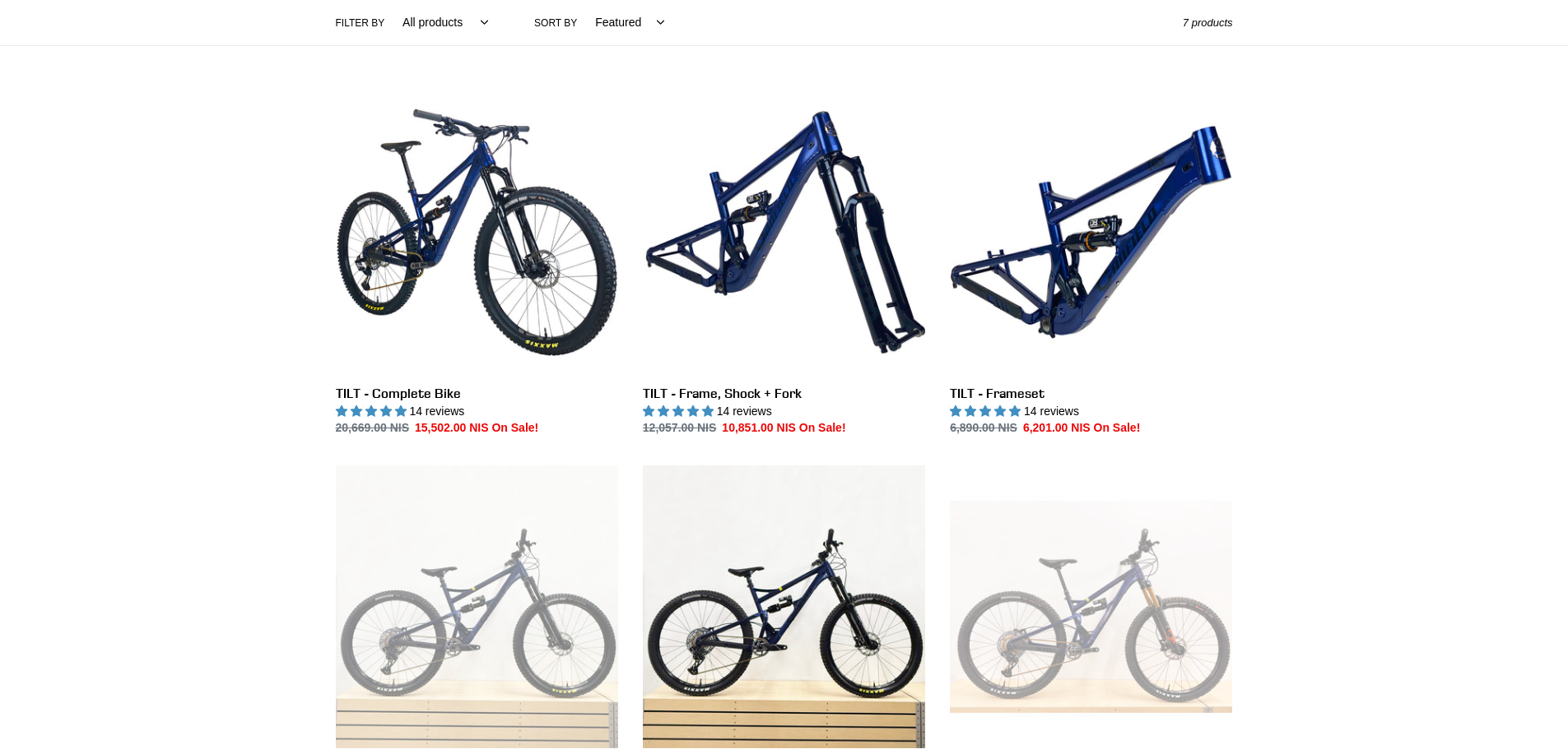
scroll to position [329, 0]
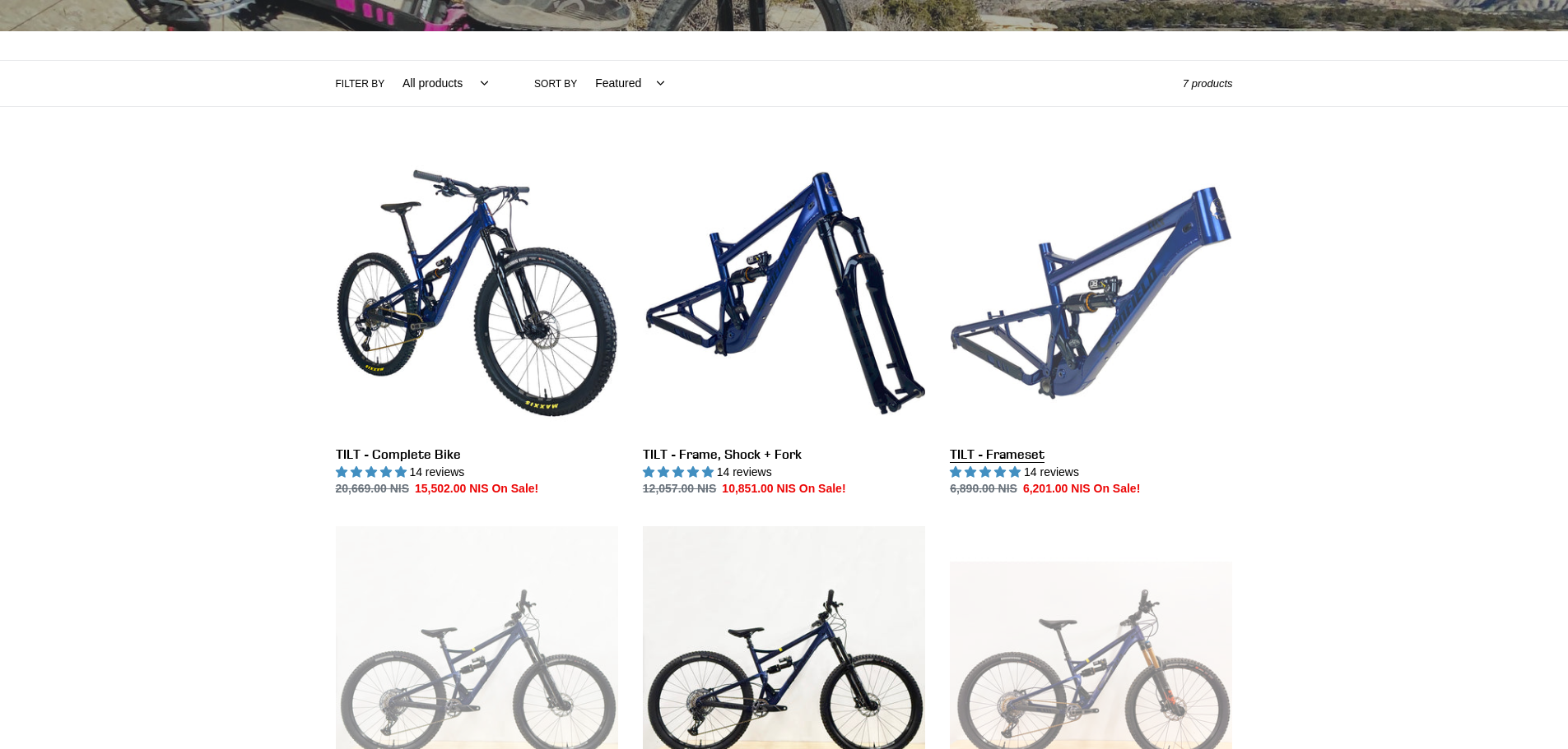
click at [1113, 327] on link "TILT - Frameset" at bounding box center [1090, 325] width 282 height 346
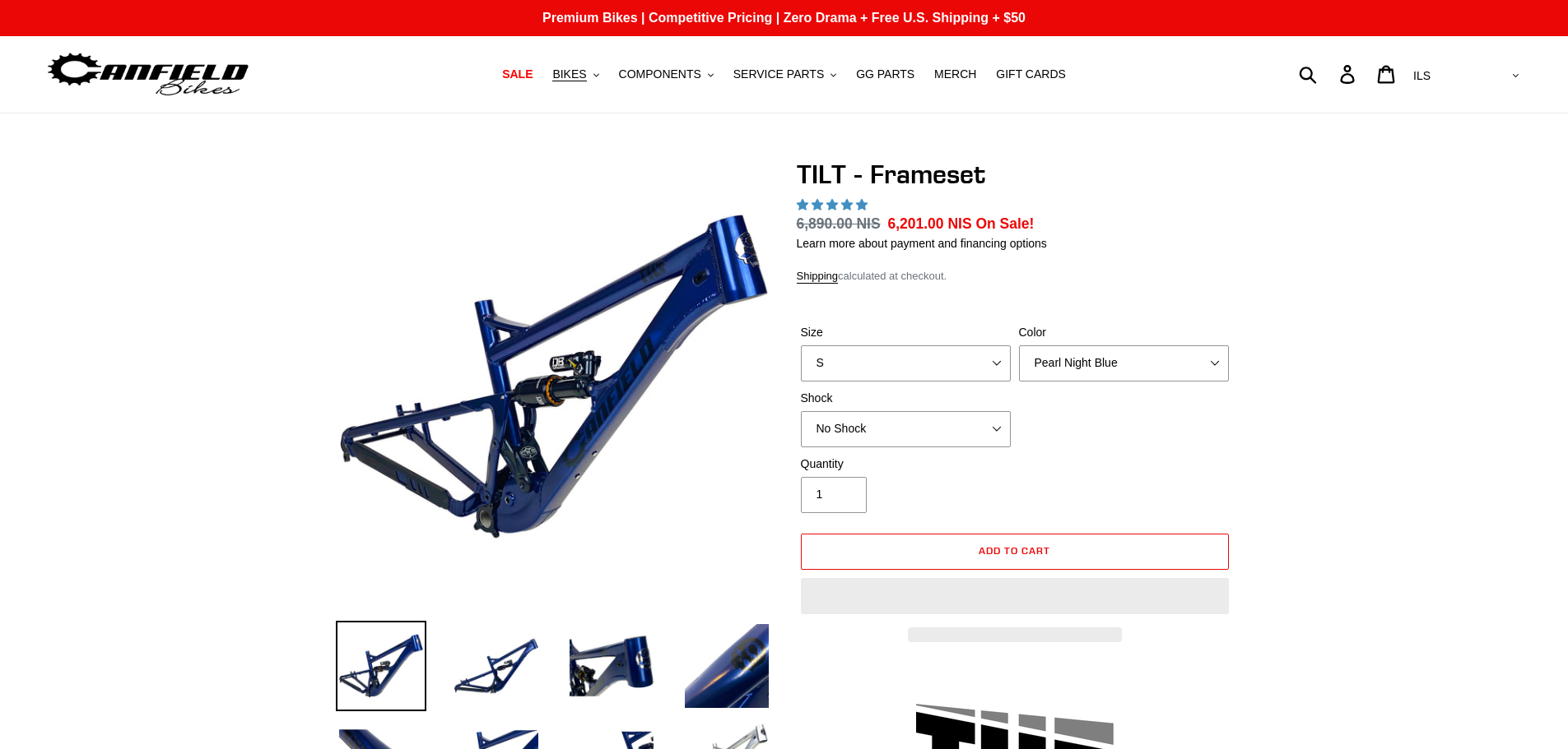
select select "highest-rating"
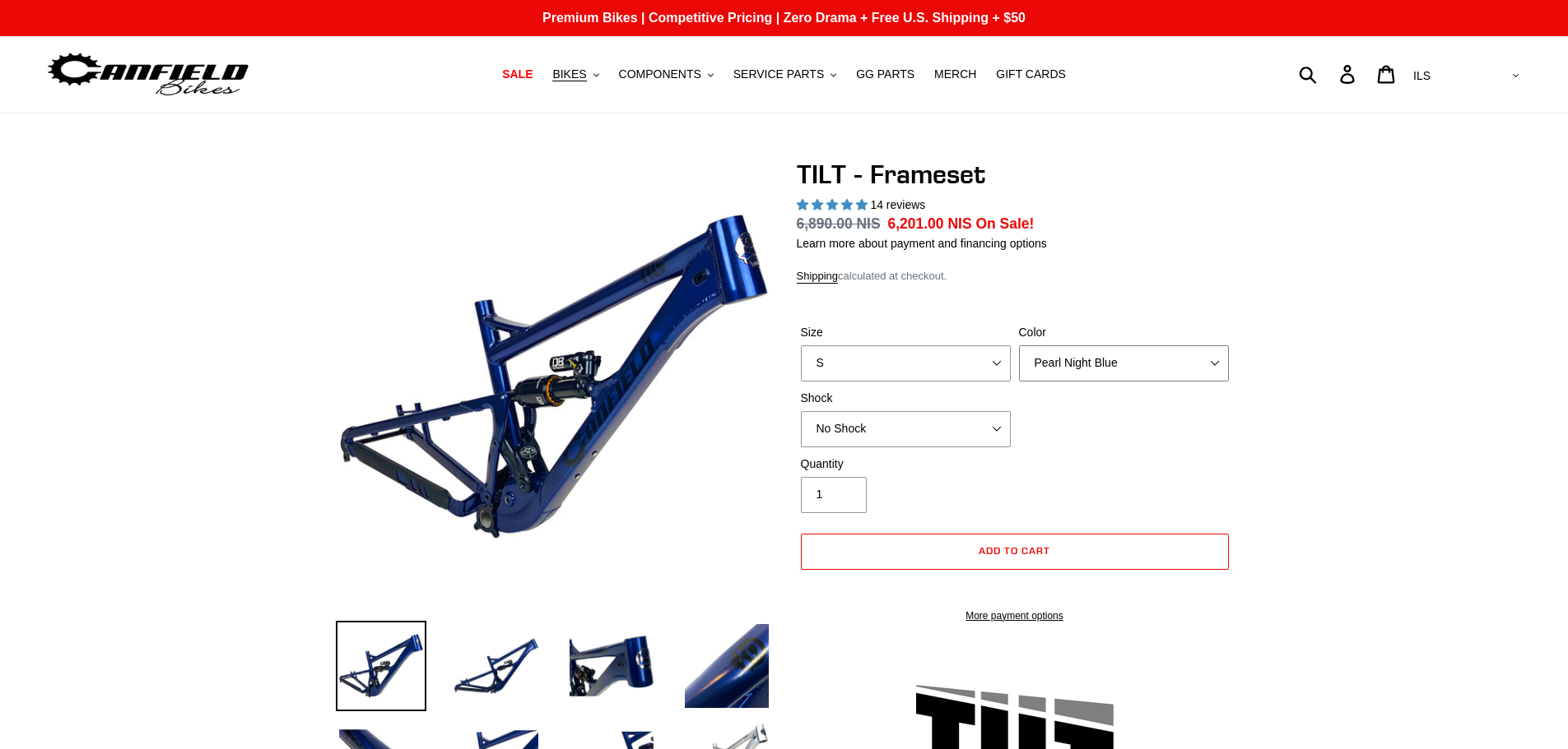
click at [1140, 358] on select "Pearl Night Blue Stealth Silver" at bounding box center [1124, 363] width 210 height 36
select select "Stealth Silver"
click at [1019, 345] on select "Pearl Night Blue Stealth Silver" at bounding box center [1124, 363] width 210 height 36
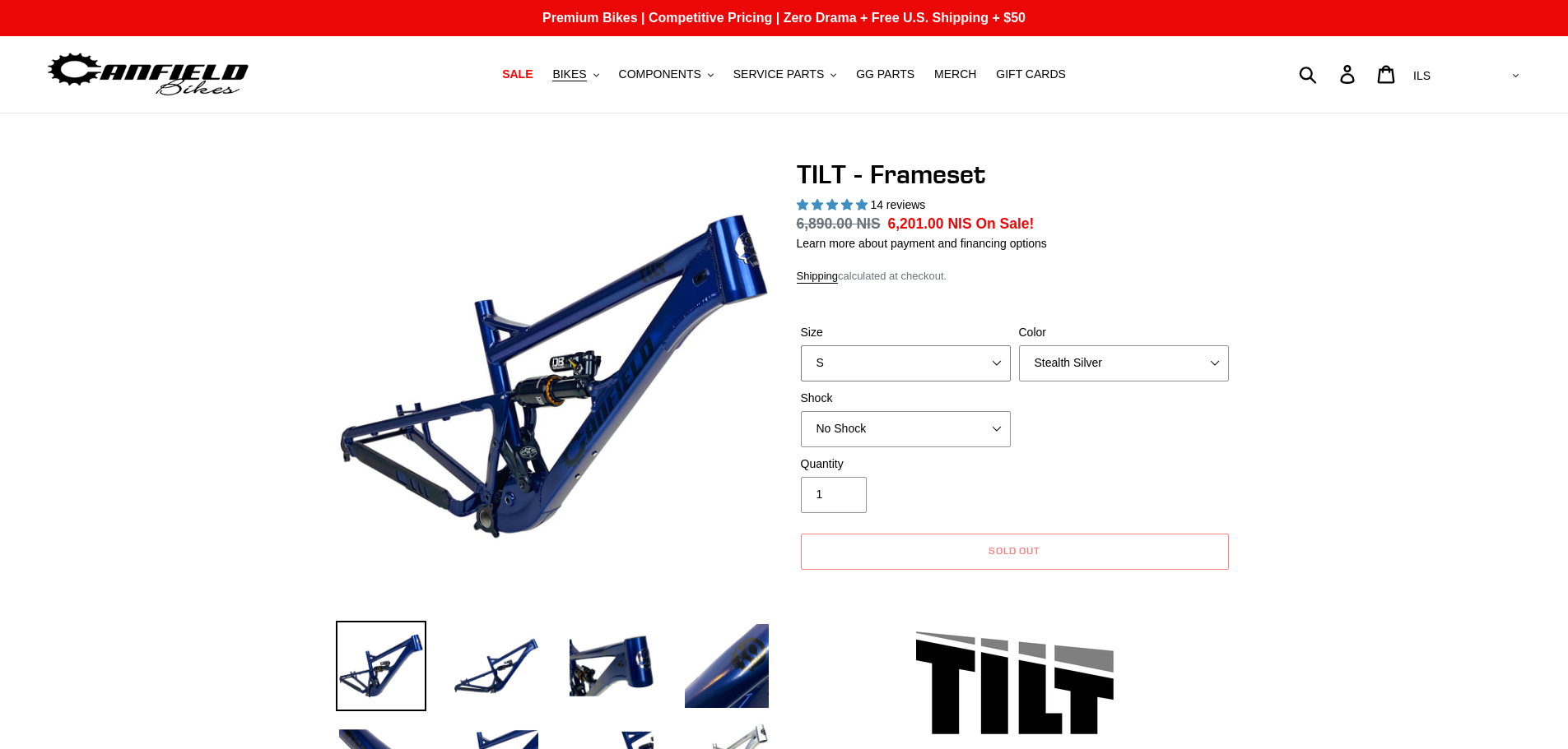
click at [918, 356] on select "S M L XL" at bounding box center [905, 363] width 210 height 36
select select "L"
click at [800, 345] on select "S M L XL" at bounding box center [905, 363] width 210 height 36
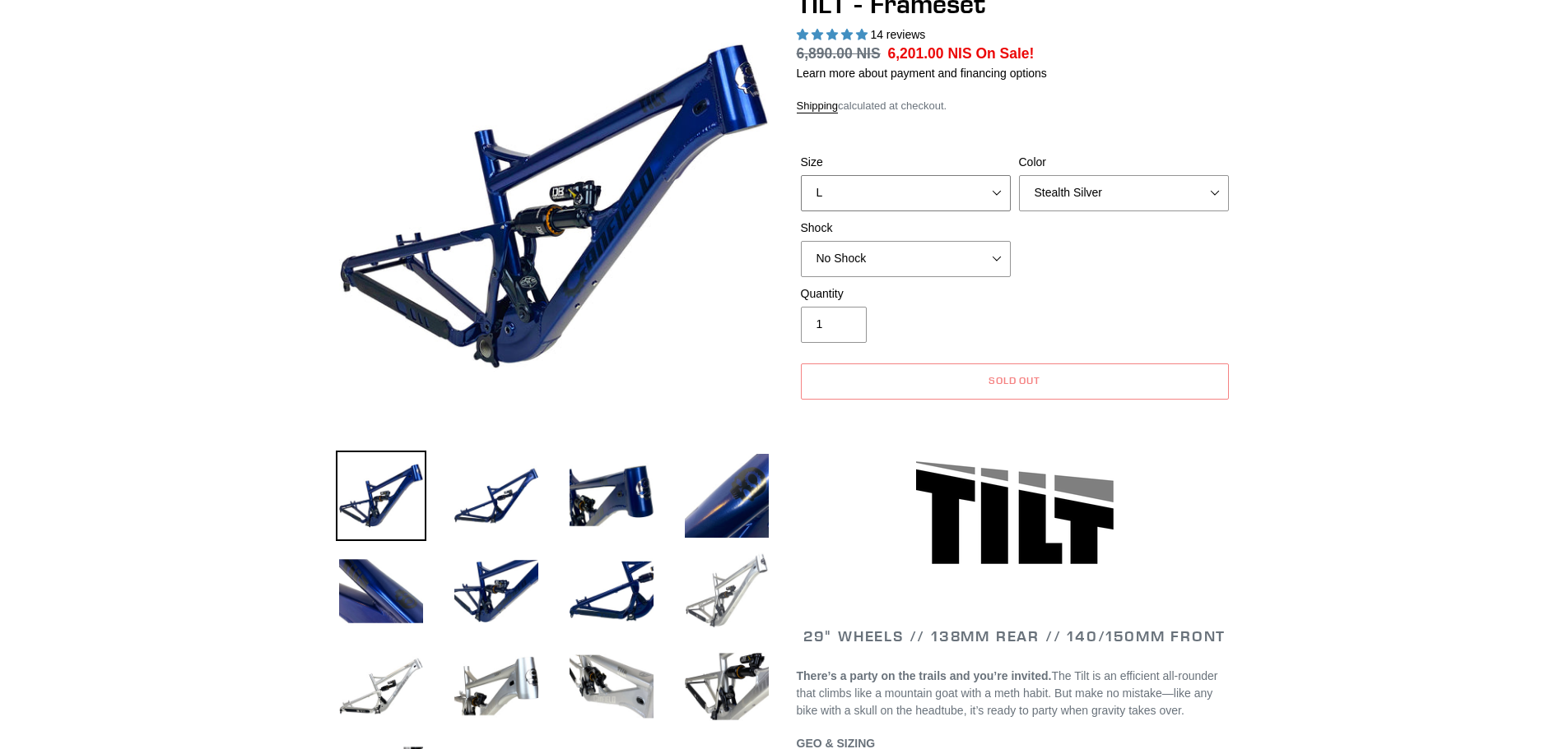
scroll to position [185, 0]
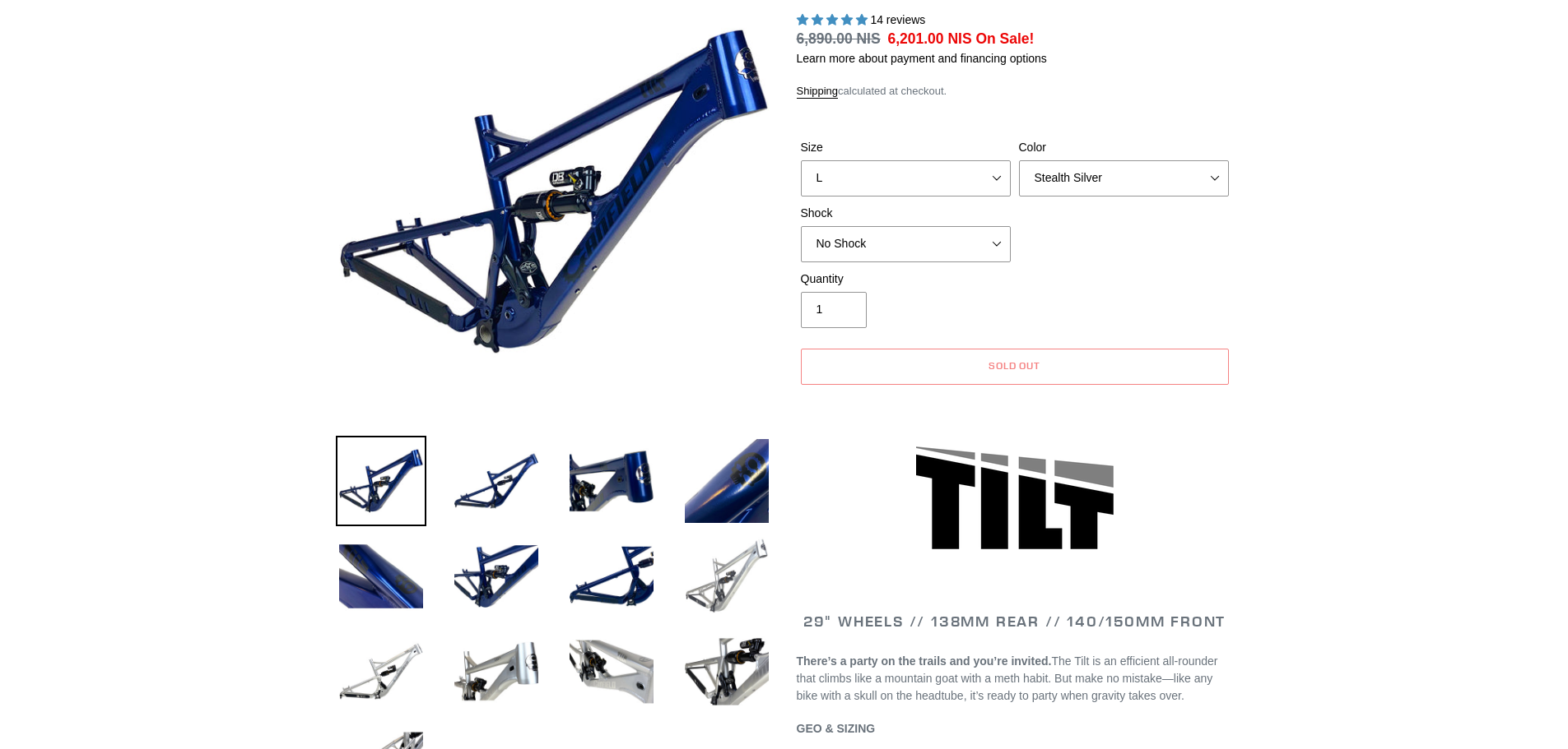
click at [728, 559] on img at bounding box center [727, 576] width 90 height 90
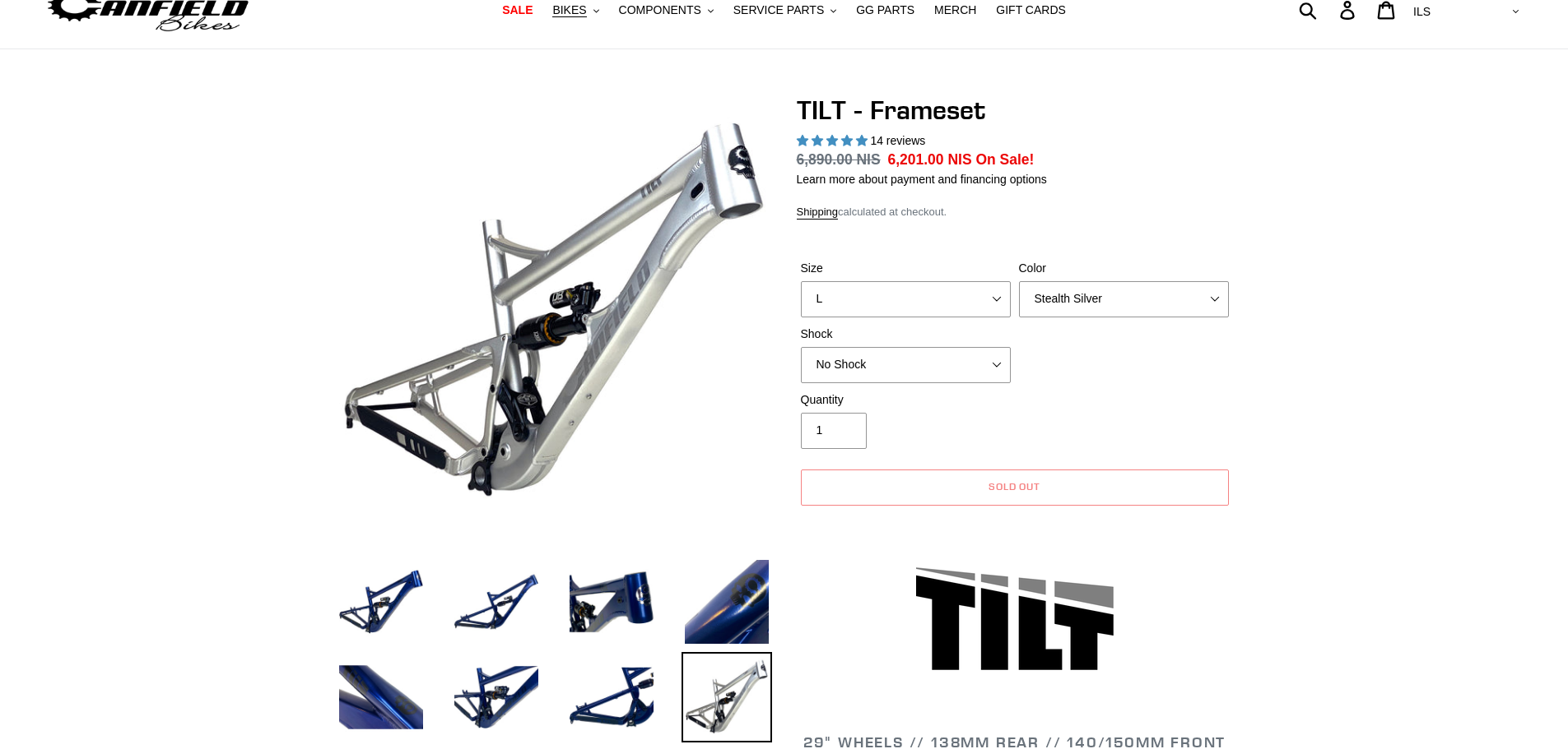
scroll to position [62, 0]
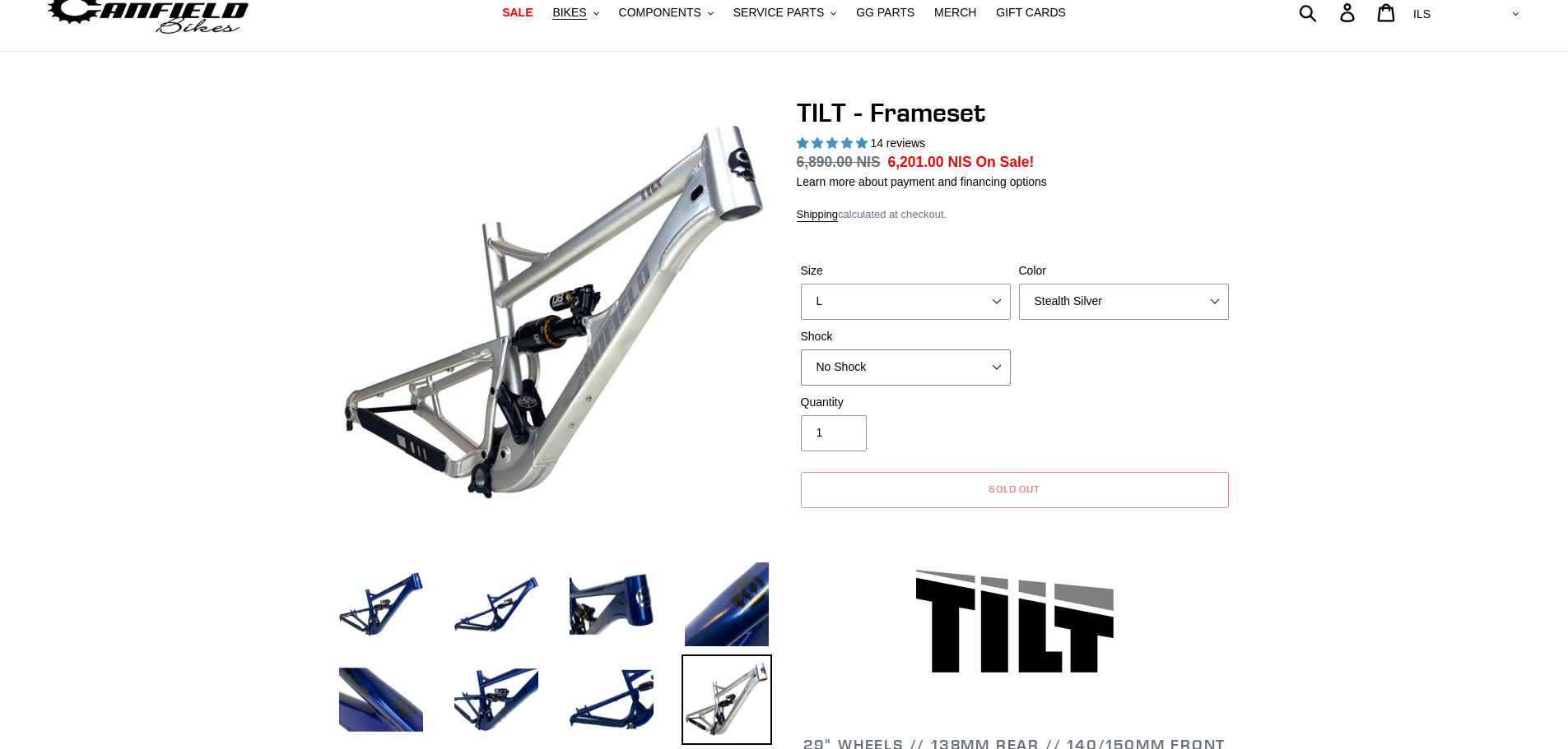
click at [930, 383] on select "No Shock Cane Creek DB Kitsuma Air RockShox Deluxe Ultimate Fox FLOAT X EXT Sto…" at bounding box center [905, 368] width 210 height 36
select select "Cane Creek DB Kitsuma Air"
click at [800, 350] on select "No Shock Cane Creek DB Kitsuma Air RockShox Deluxe Ultimate Fox FLOAT X EXT Sto…" at bounding box center [905, 368] width 210 height 36
click at [626, 292] on img at bounding box center [554, 315] width 430 height 429
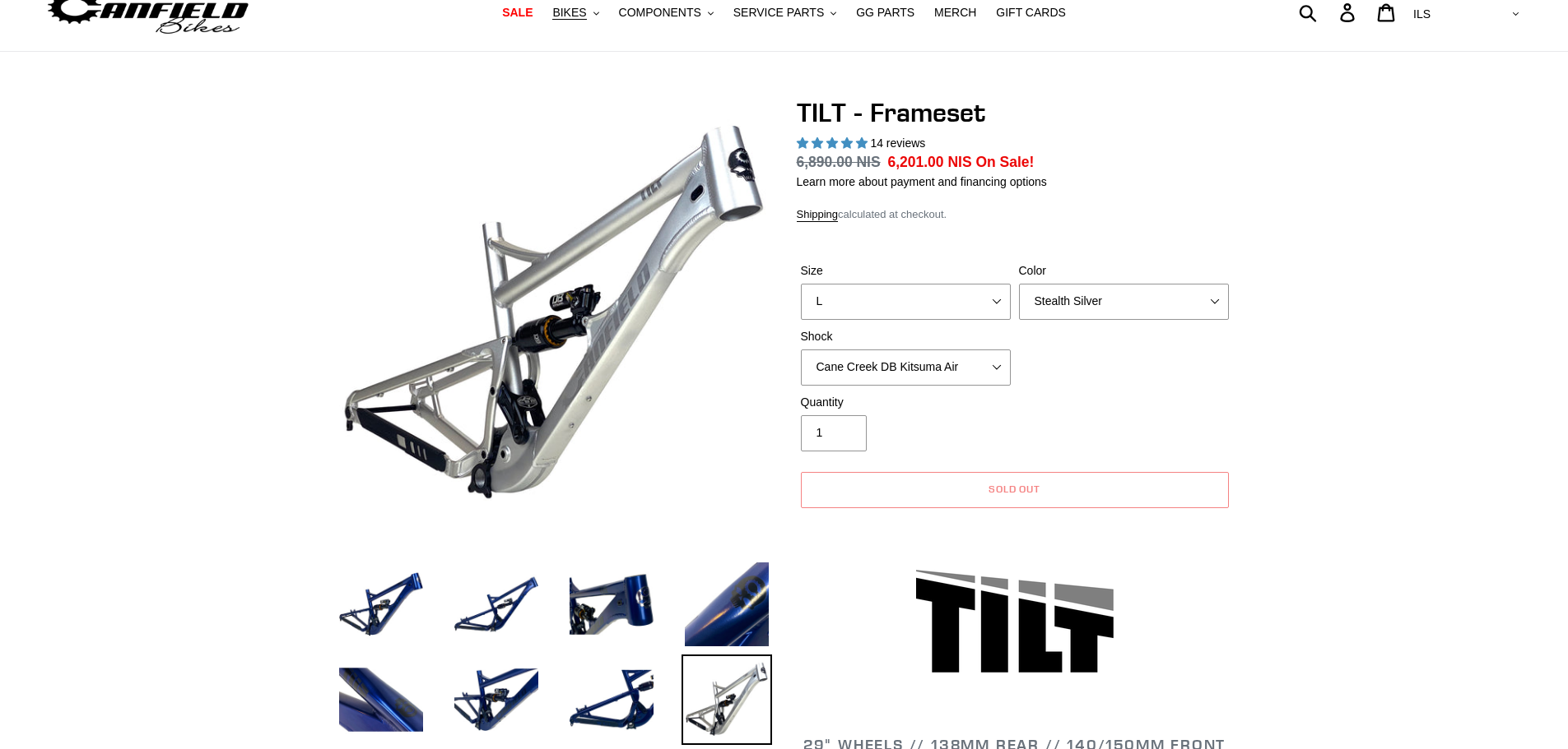
click at [1505, 14] on select "AED AFN ALL AMD ANG AUD AWG AZN BAM BBD BDT BGN BIF BND BOB BSD BWP BZD CAD CDF…" at bounding box center [1464, 14] width 116 height 30
select select "GBP"
click at [1474, 0] on select "AED AFN ALL AMD ANG AUD AWG AZN BAM BBD BDT BGN BIF BND BOB BSD BWP BZD CAD CDF…" at bounding box center [1464, 15] width 116 height 30
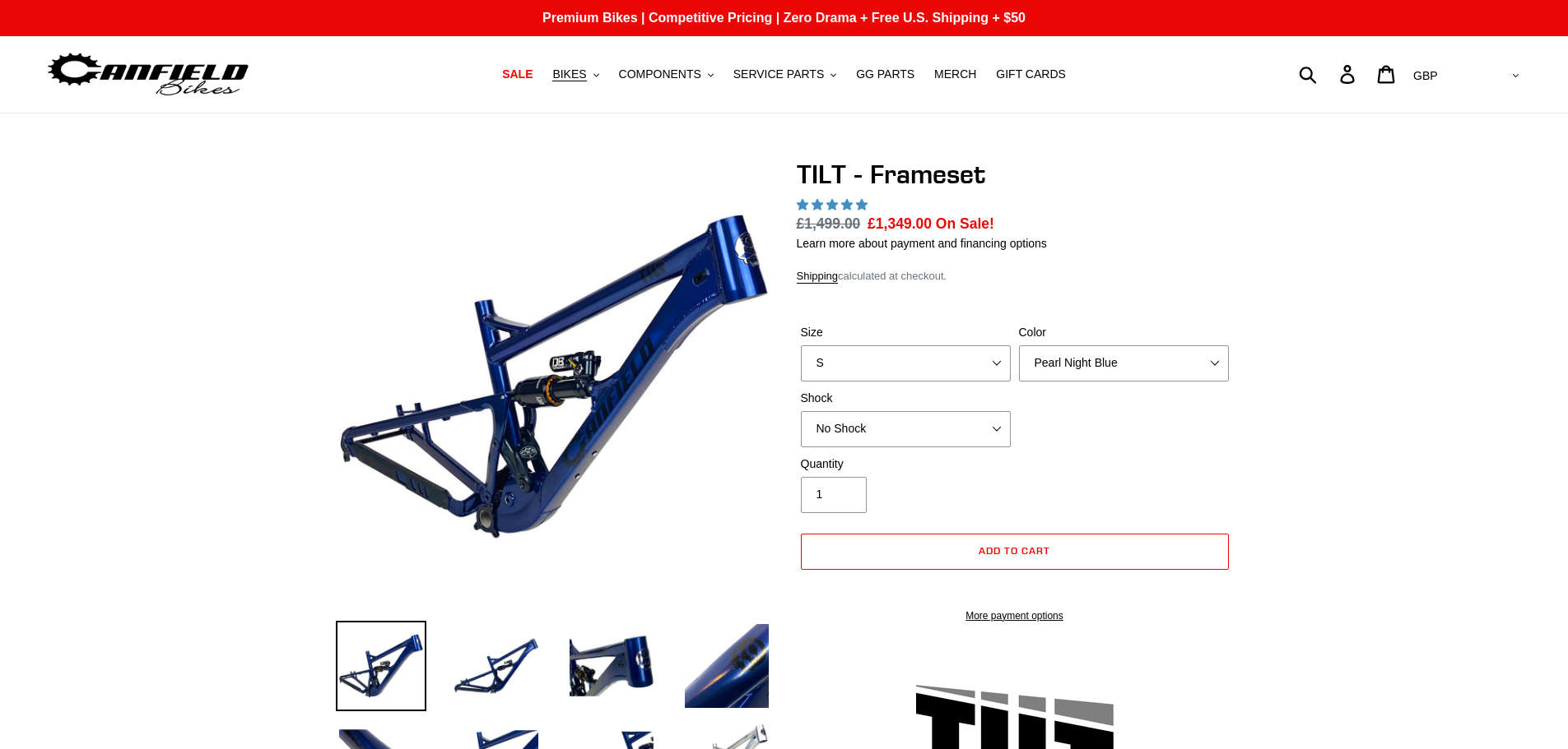
select select "highest-rating"
drag, startPoint x: 1015, startPoint y: 221, endPoint x: 671, endPoint y: 197, distance: 344.8
click at [606, 79] on button "BIKES .cls-1{fill:#231f20}" at bounding box center [576, 75] width 63 height 23
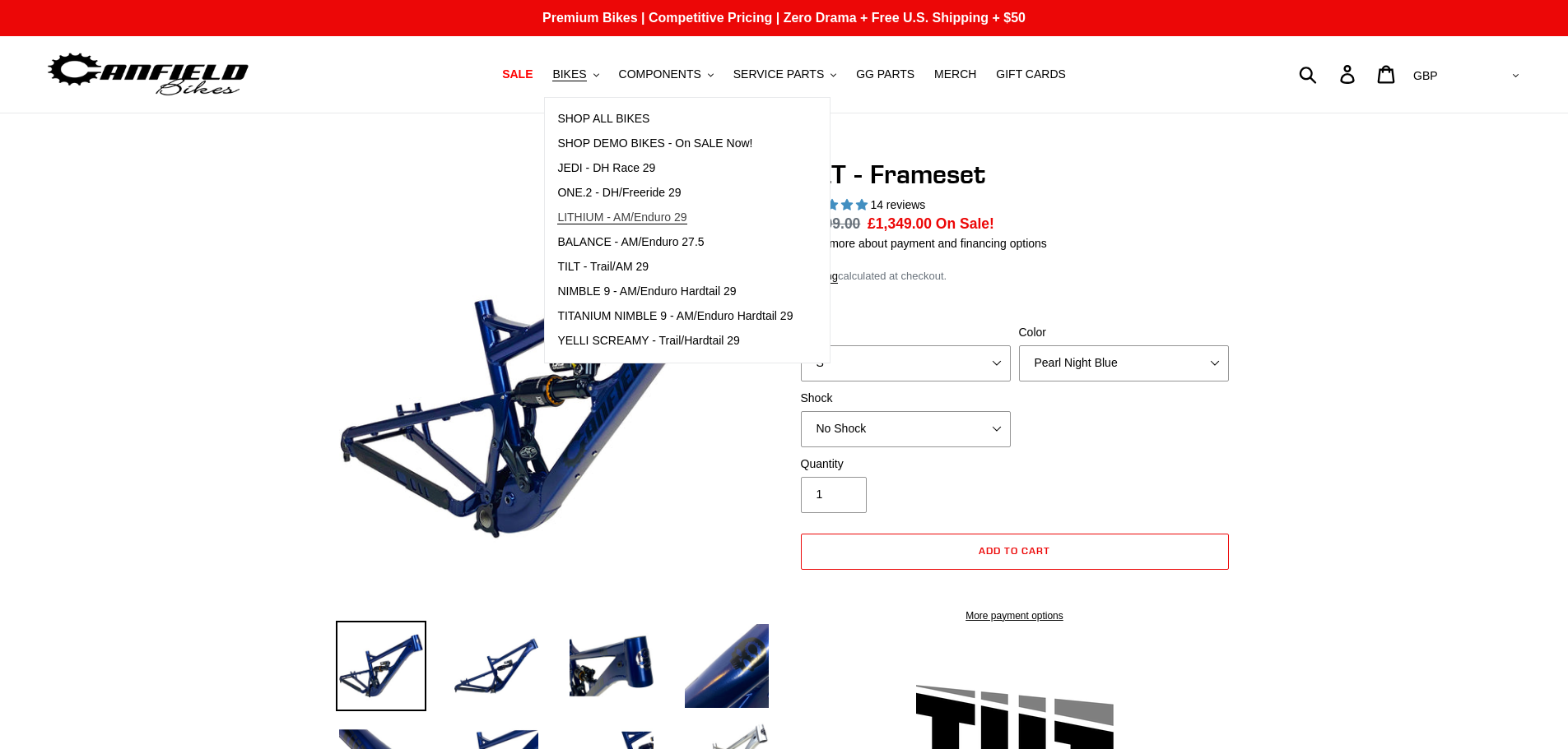
click at [647, 218] on span "LITHIUM - AM/Enduro 29" at bounding box center [622, 218] width 129 height 14
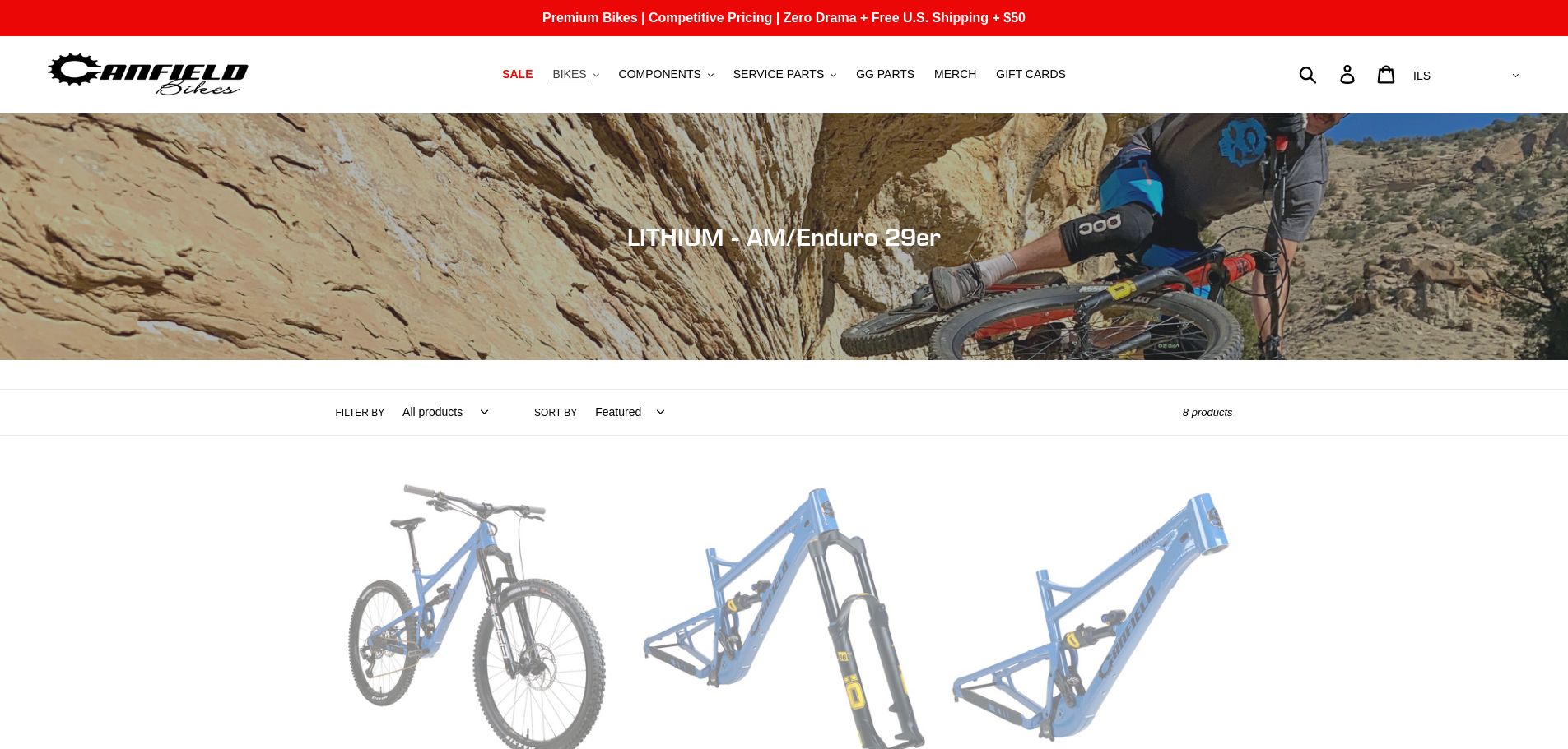
click at [606, 82] on button "BIKES .cls-1{fill:#231f20}" at bounding box center [576, 75] width 63 height 23
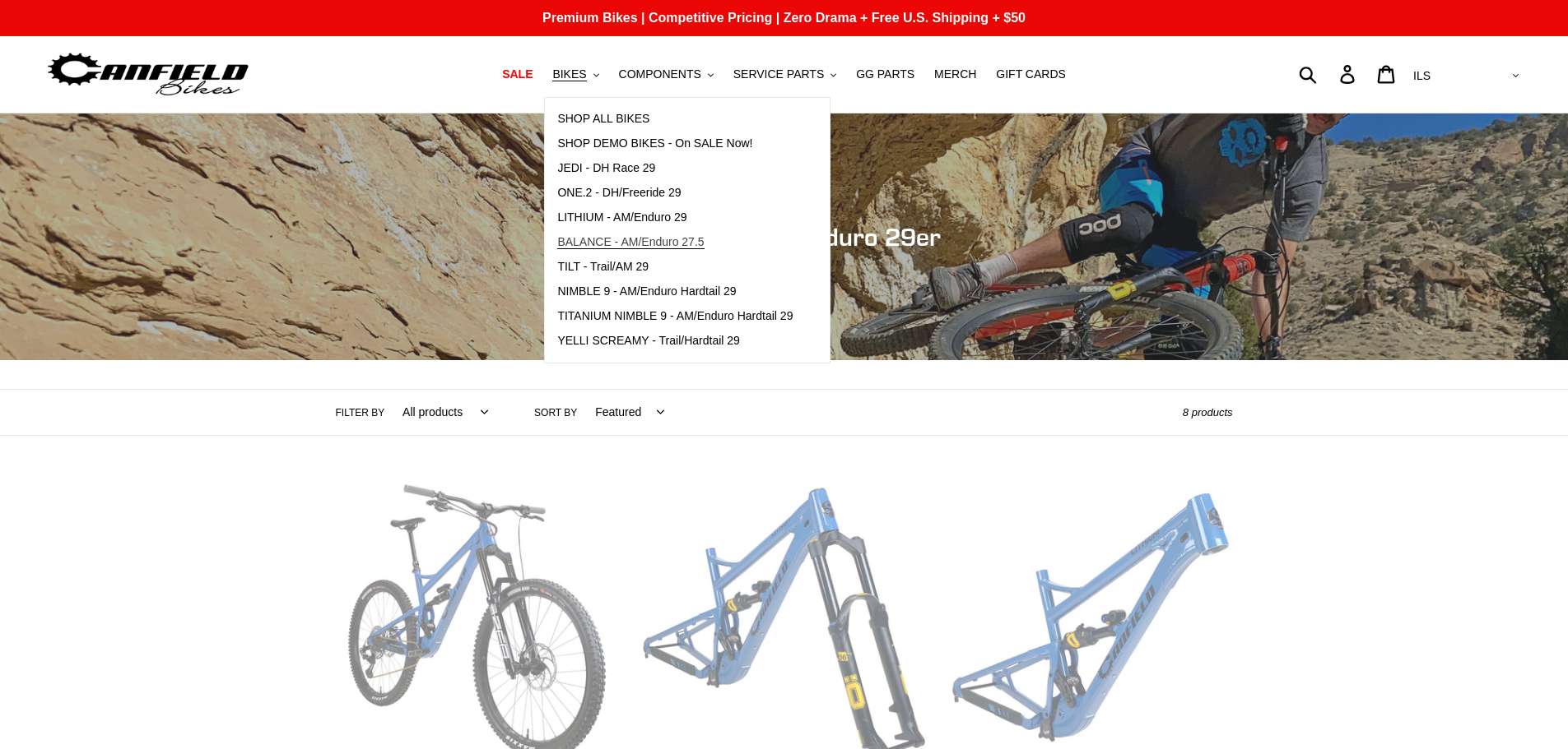
click at [638, 245] on span "BALANCE - AM/Enduro 27.5" at bounding box center [630, 242] width 146 height 14
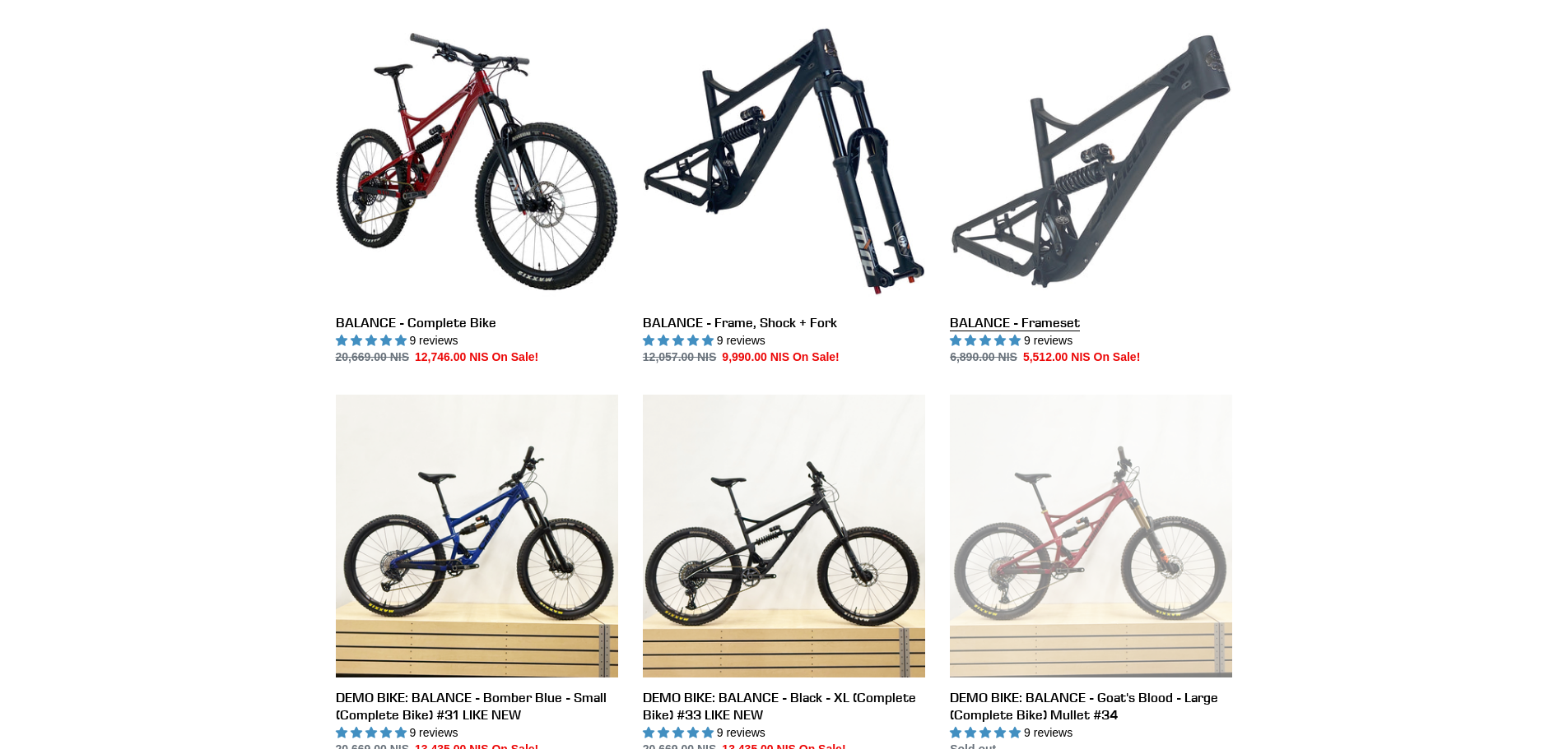
scroll to position [453, 0]
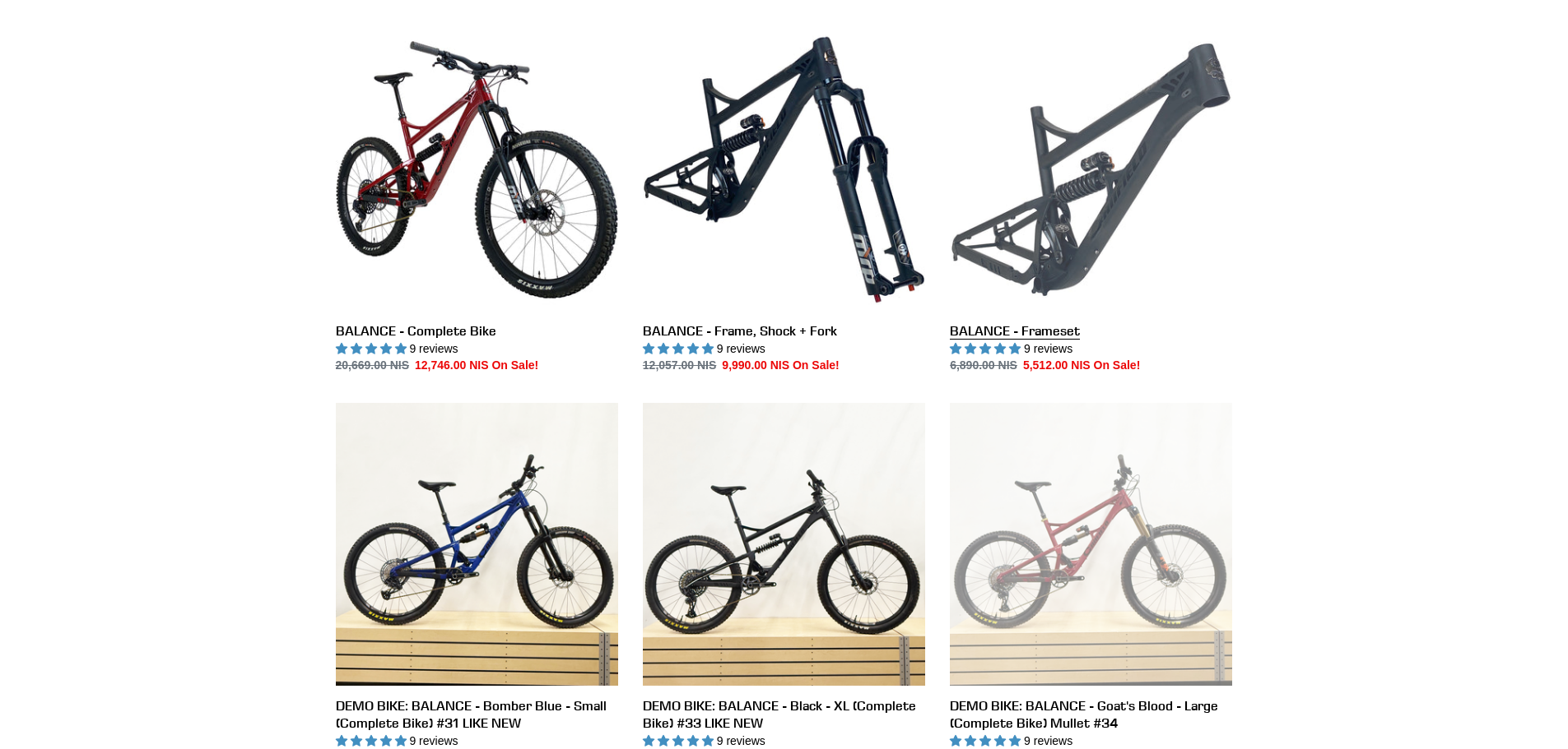
click at [1151, 191] on link "BALANCE - Frameset" at bounding box center [1090, 201] width 282 height 346
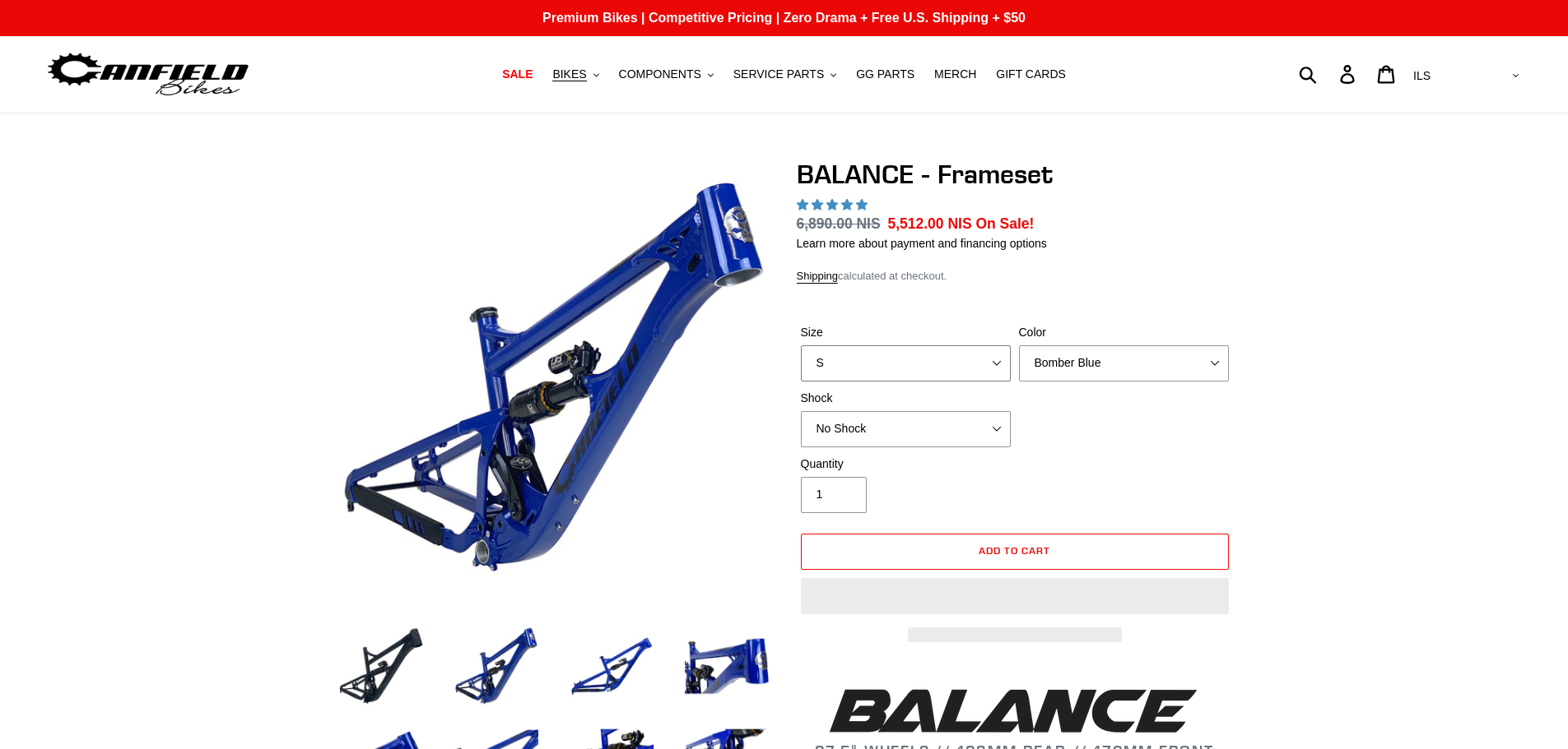
click at [998, 358] on select "S M L XL" at bounding box center [905, 363] width 210 height 36
select select "highest-rating"
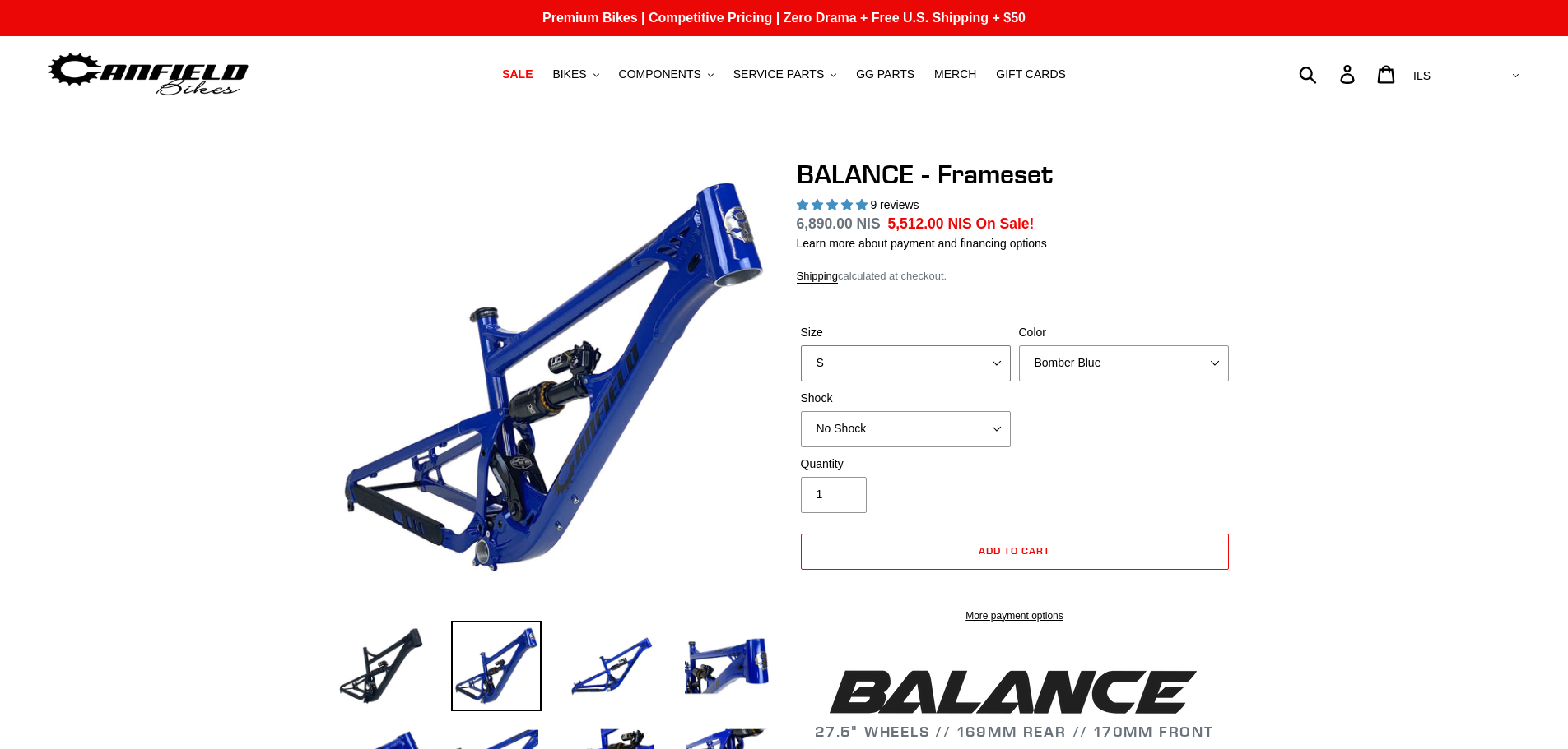
select select "L"
click at [800, 345] on select "S M L XL" at bounding box center [905, 363] width 210 height 36
click at [924, 433] on select "No Shock Cane Creek Kitsuma Air Öhlins TTX2 Air EXT Storia V3-S" at bounding box center [905, 429] width 210 height 36
select select "Cane Creek Kitsuma Air"
click at [800, 412] on select "No Shock Cane Creek Kitsuma Air Öhlins TTX2 Air EXT Storia V3-S" at bounding box center [905, 429] width 210 height 36
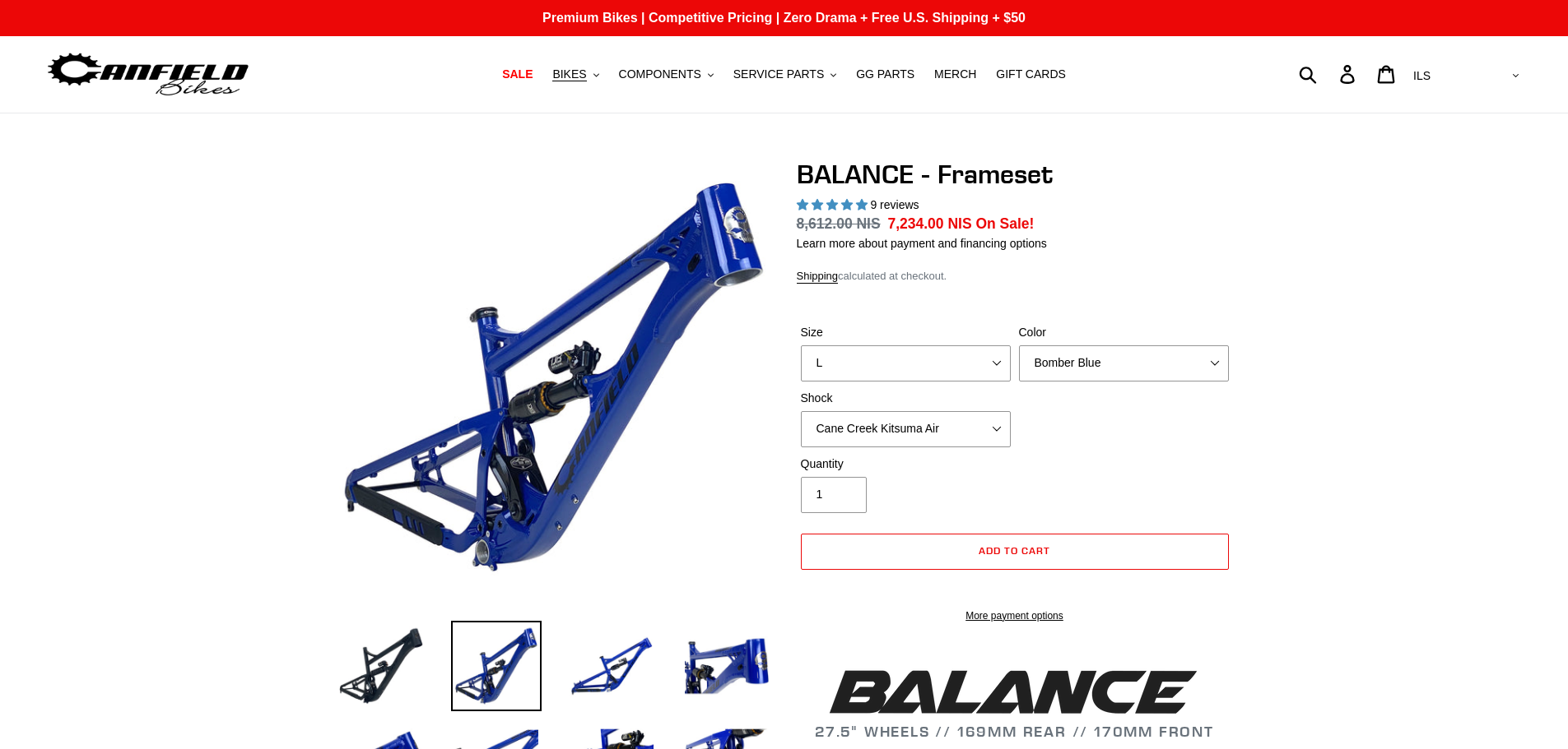
click at [1506, 73] on select "AED AFN ALL AMD ANG AUD AWG AZN BAM BBD BDT BGN BIF BND BOB BSD BWP BZD CAD CDF…" at bounding box center [1464, 75] width 116 height 30
select select "GBP"
click at [1474, 61] on select "AED AFN ALL AMD ANG AUD AWG AZN BAM BBD BDT BGN BIF BND BOB BSD BWP BZD CAD CDF…" at bounding box center [1464, 75] width 116 height 30
select select "highest-rating"
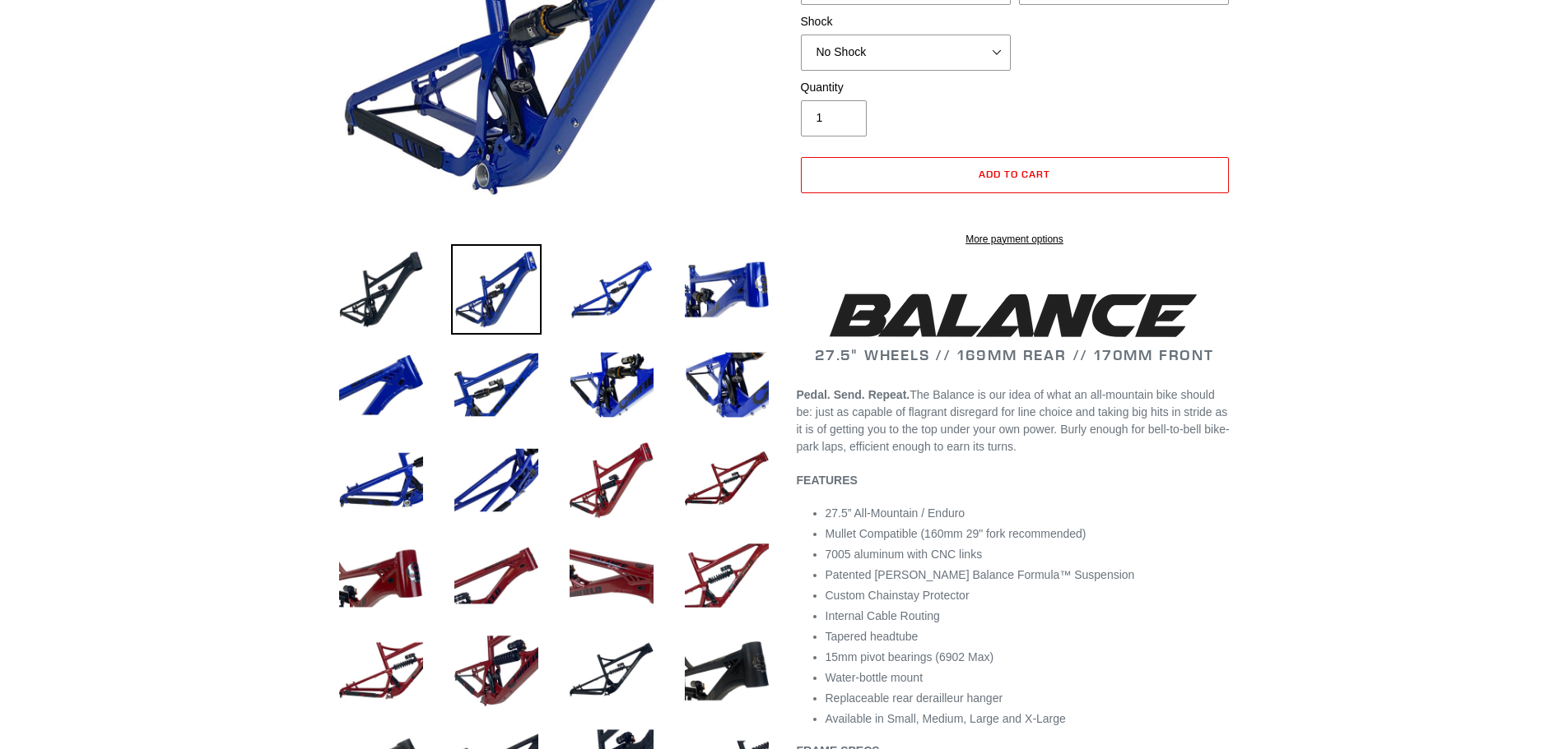
scroll to position [575, 0]
